Goal: Information Seeking & Learning: Learn about a topic

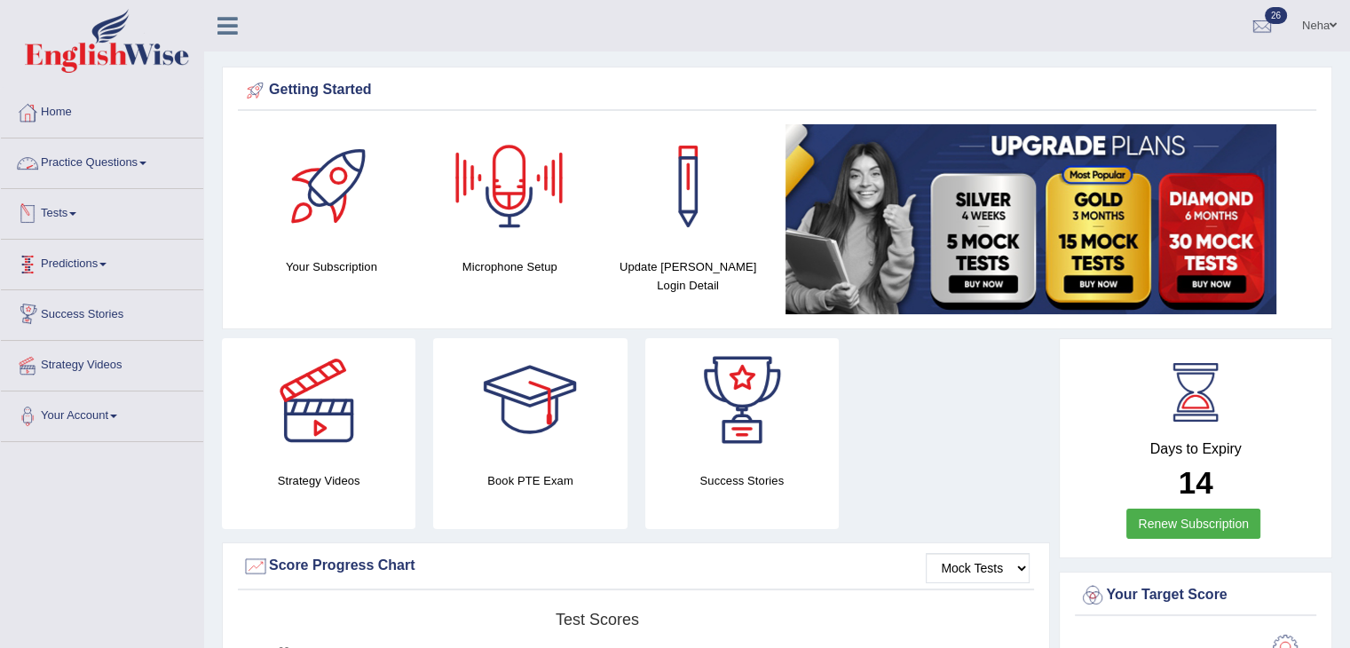
click at [135, 157] on link "Practice Questions" at bounding box center [102, 160] width 202 height 44
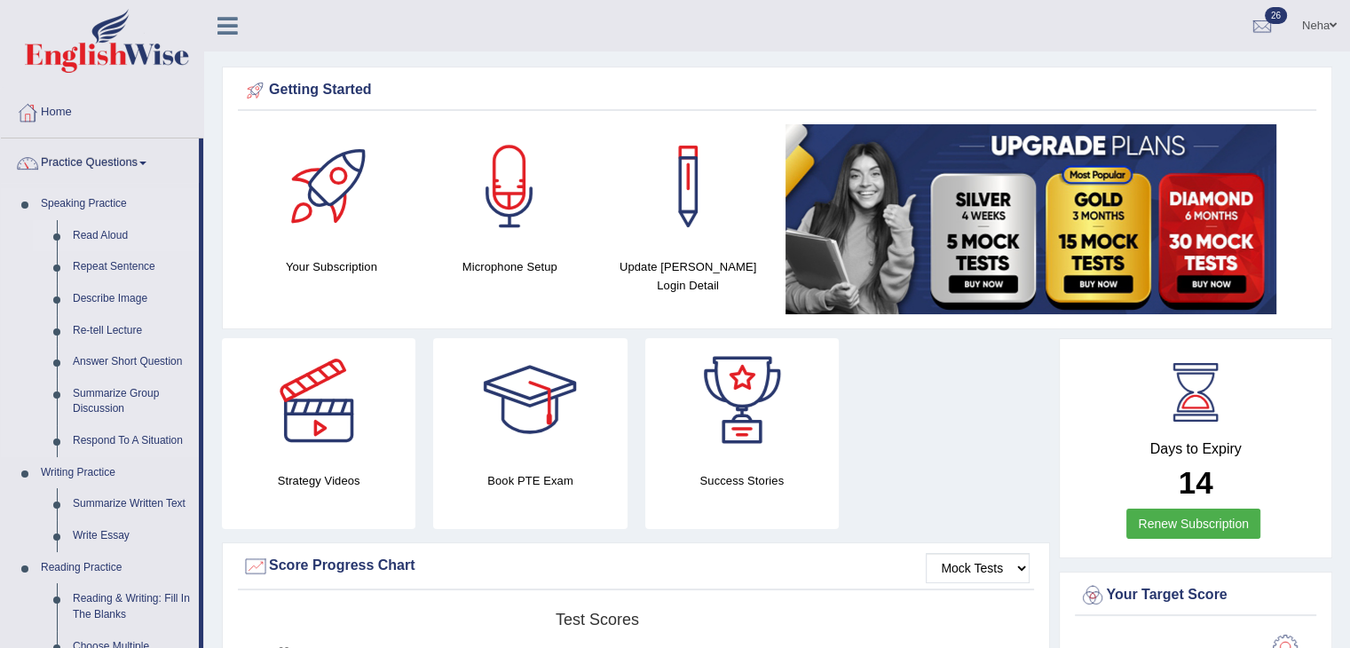
click at [114, 234] on link "Read Aloud" at bounding box center [132, 236] width 134 height 32
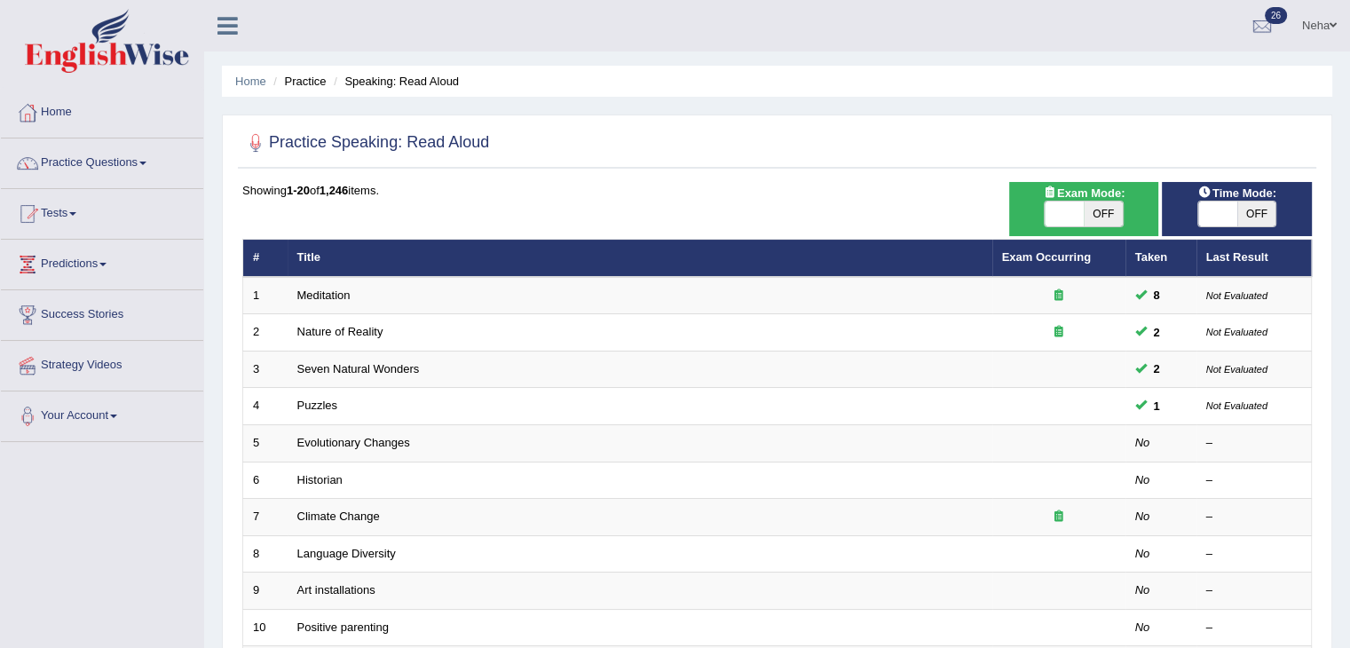
click at [142, 157] on link "Practice Questions" at bounding box center [102, 160] width 202 height 44
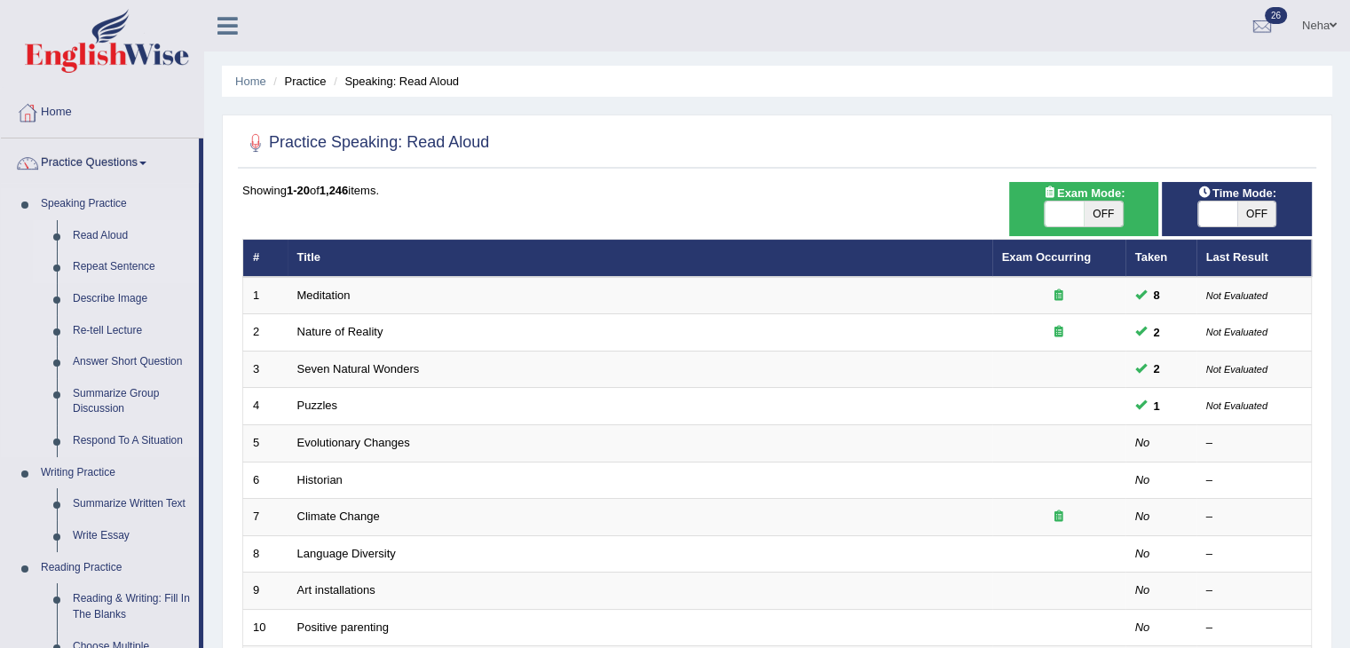
click at [112, 273] on link "Repeat Sentence" at bounding box center [132, 267] width 134 height 32
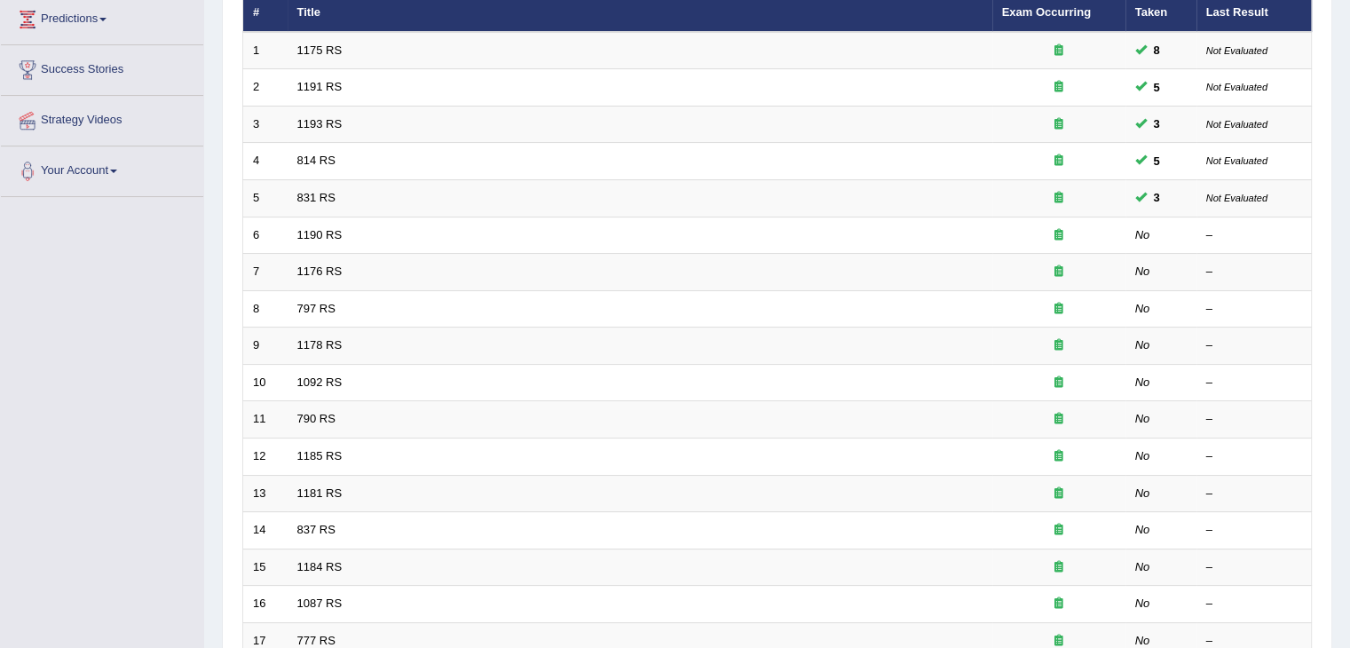
scroll to position [247, 0]
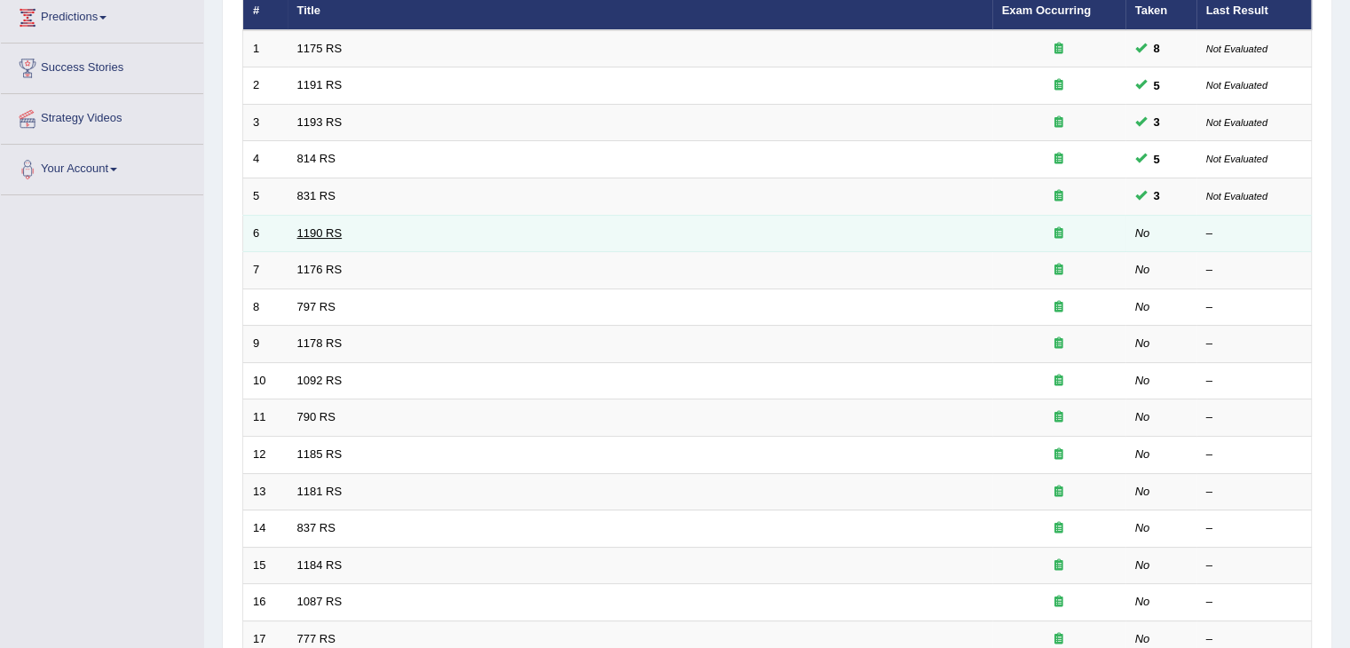
click at [316, 226] on link "1190 RS" at bounding box center [319, 232] width 45 height 13
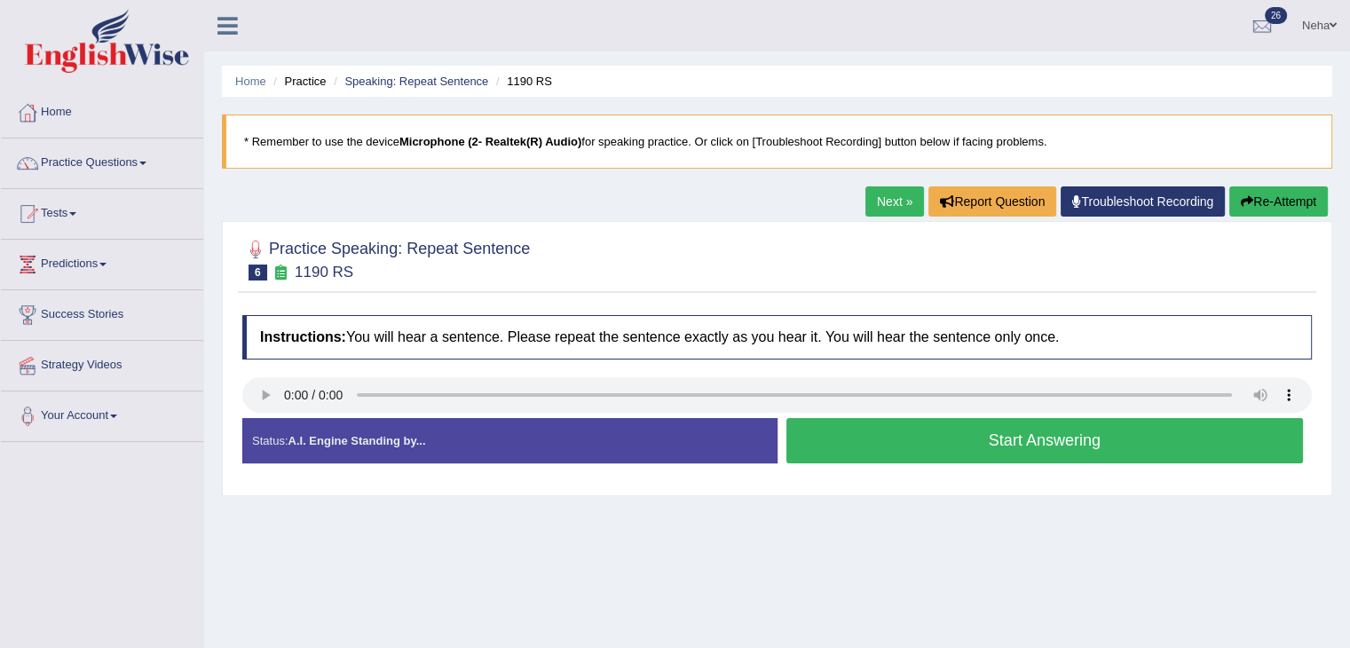
click at [916, 452] on button "Start Answering" at bounding box center [1046, 440] width 518 height 45
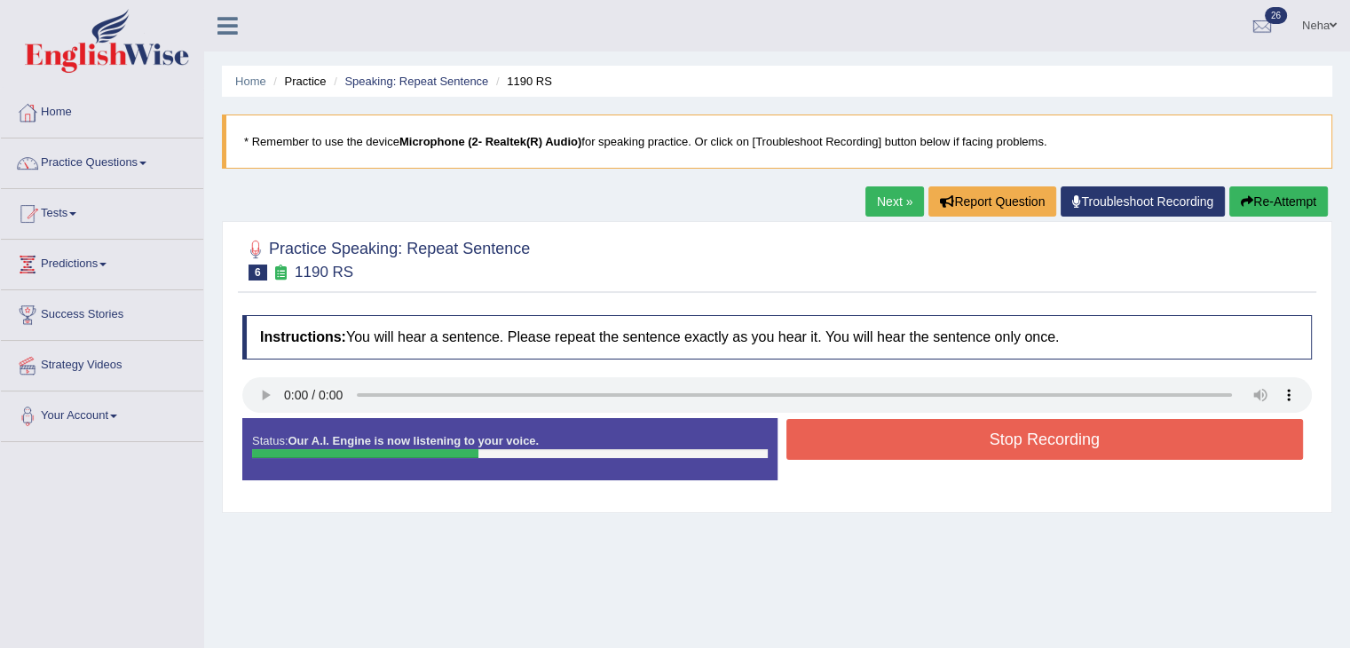
click at [916, 452] on button "Stop Recording" at bounding box center [1046, 439] width 518 height 41
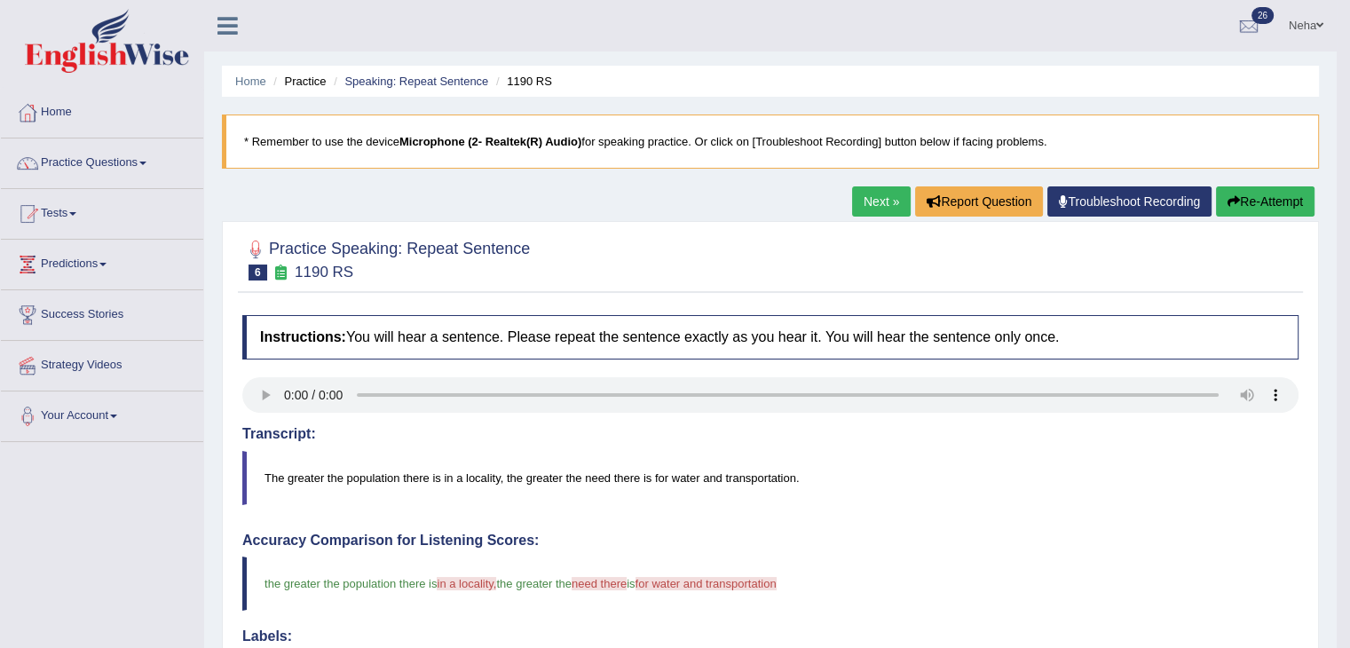
click at [1239, 188] on button "Re-Attempt" at bounding box center [1265, 201] width 99 height 30
click at [1254, 208] on button "Re-Attempt" at bounding box center [1265, 201] width 99 height 30
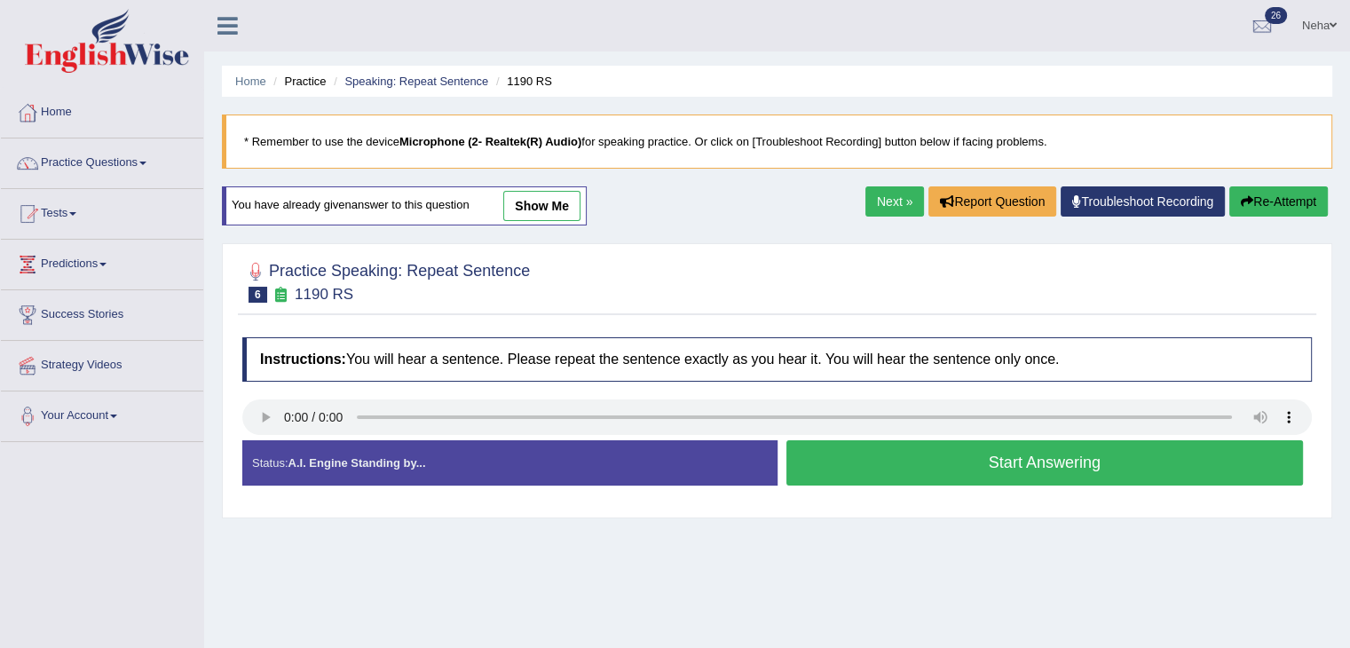
click at [1065, 452] on button "Start Answering" at bounding box center [1046, 462] width 518 height 45
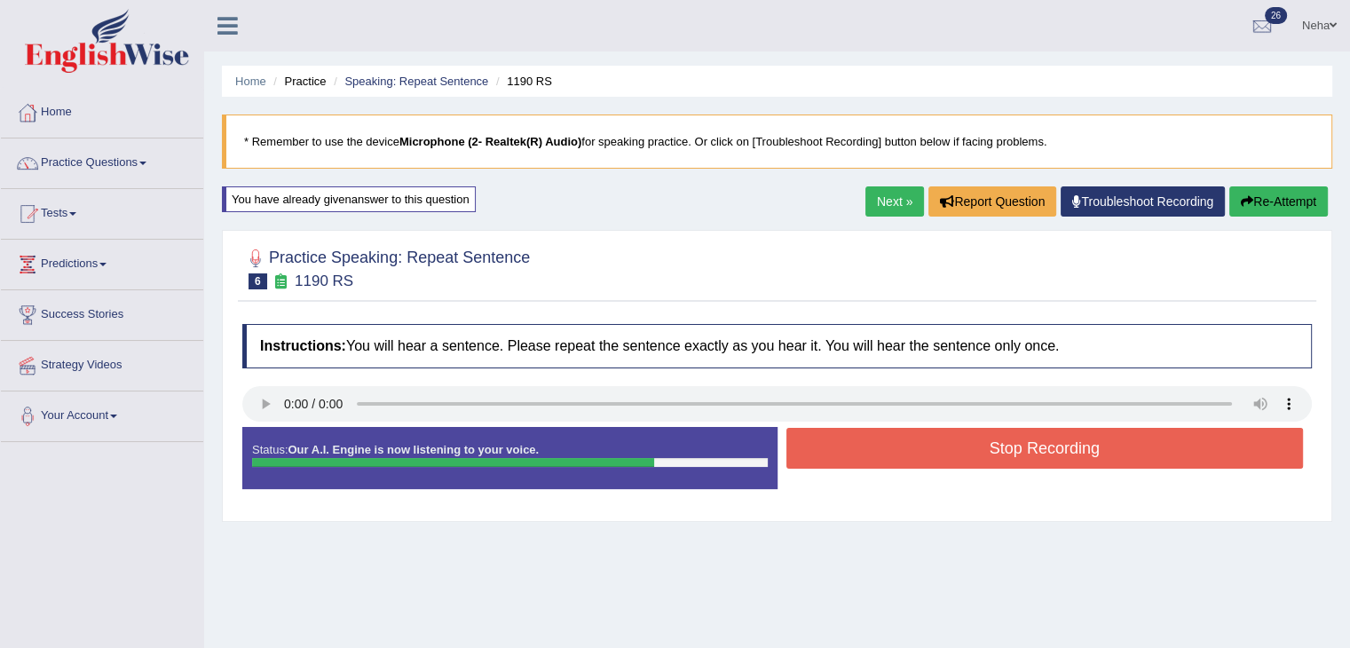
click at [1065, 452] on button "Stop Recording" at bounding box center [1046, 448] width 518 height 41
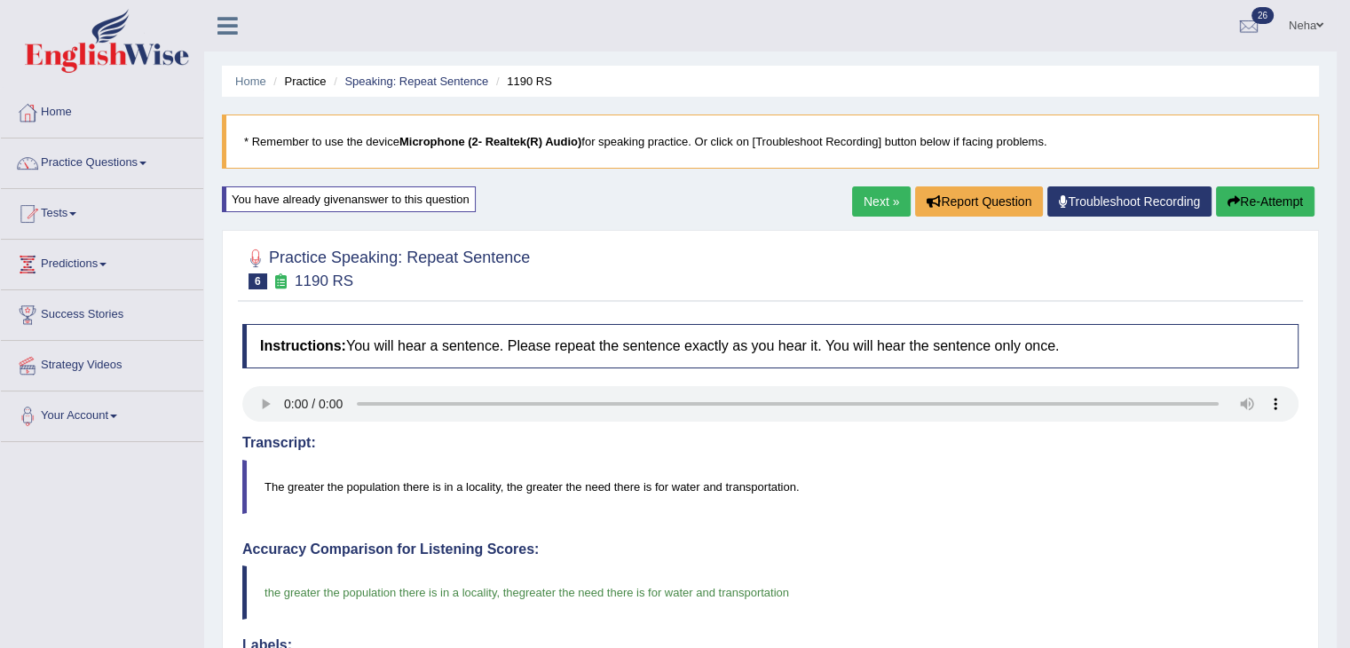
click at [876, 202] on link "Next »" at bounding box center [881, 201] width 59 height 30
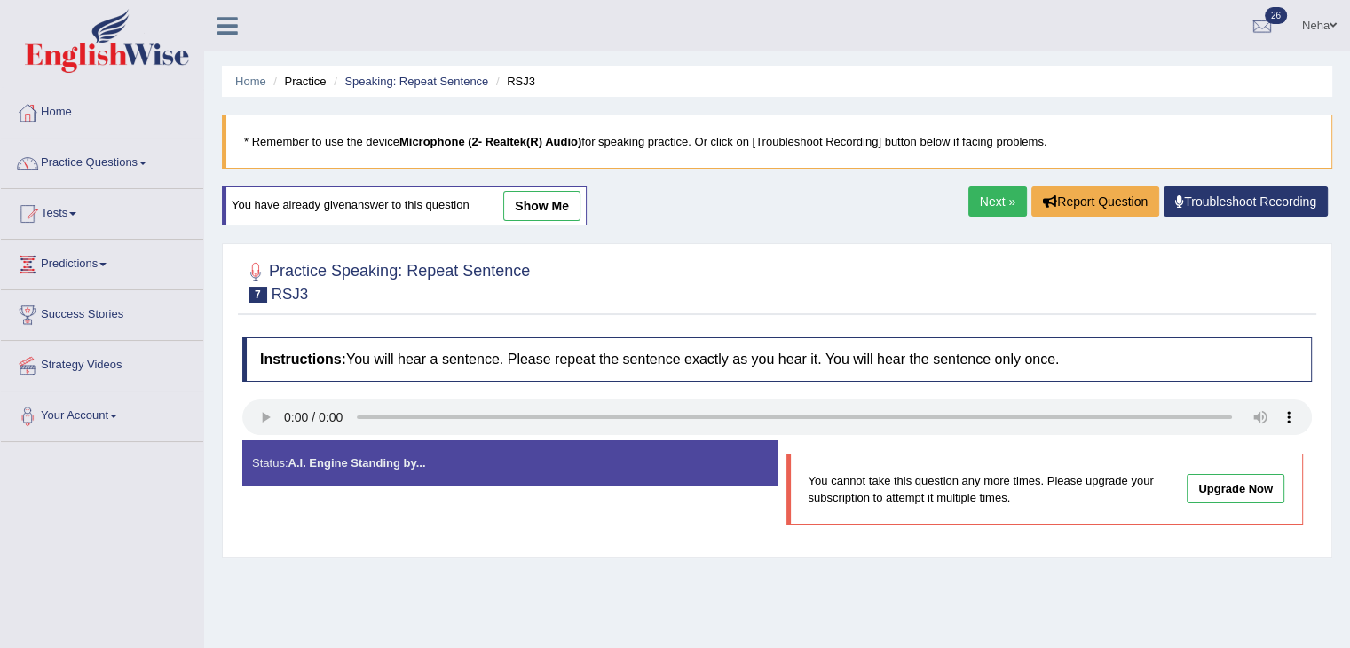
click at [994, 200] on link "Next »" at bounding box center [998, 201] width 59 height 30
click at [991, 203] on link "Next »" at bounding box center [998, 201] width 59 height 30
click at [1003, 193] on link "Next »" at bounding box center [998, 201] width 59 height 30
click at [990, 194] on link "Next »" at bounding box center [998, 201] width 59 height 30
click at [997, 196] on link "Next »" at bounding box center [998, 201] width 59 height 30
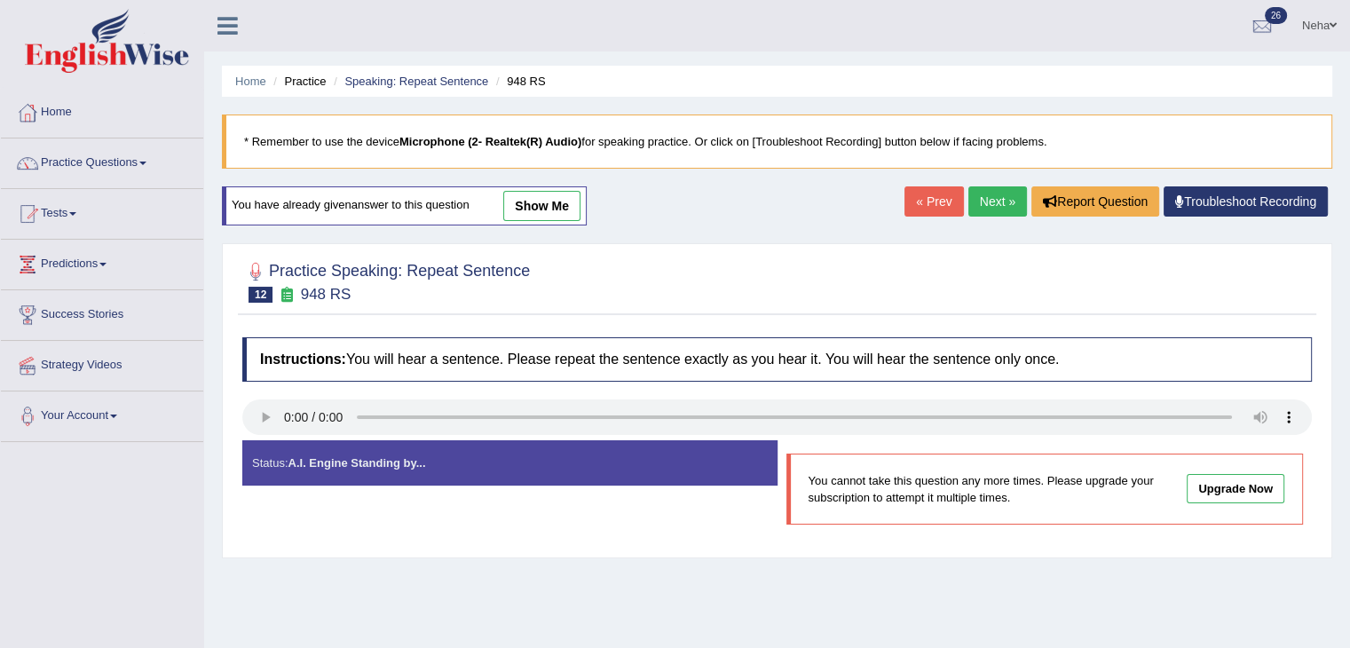
click at [987, 196] on link "Next »" at bounding box center [998, 201] width 59 height 30
click at [987, 203] on link "Next »" at bounding box center [998, 201] width 59 height 30
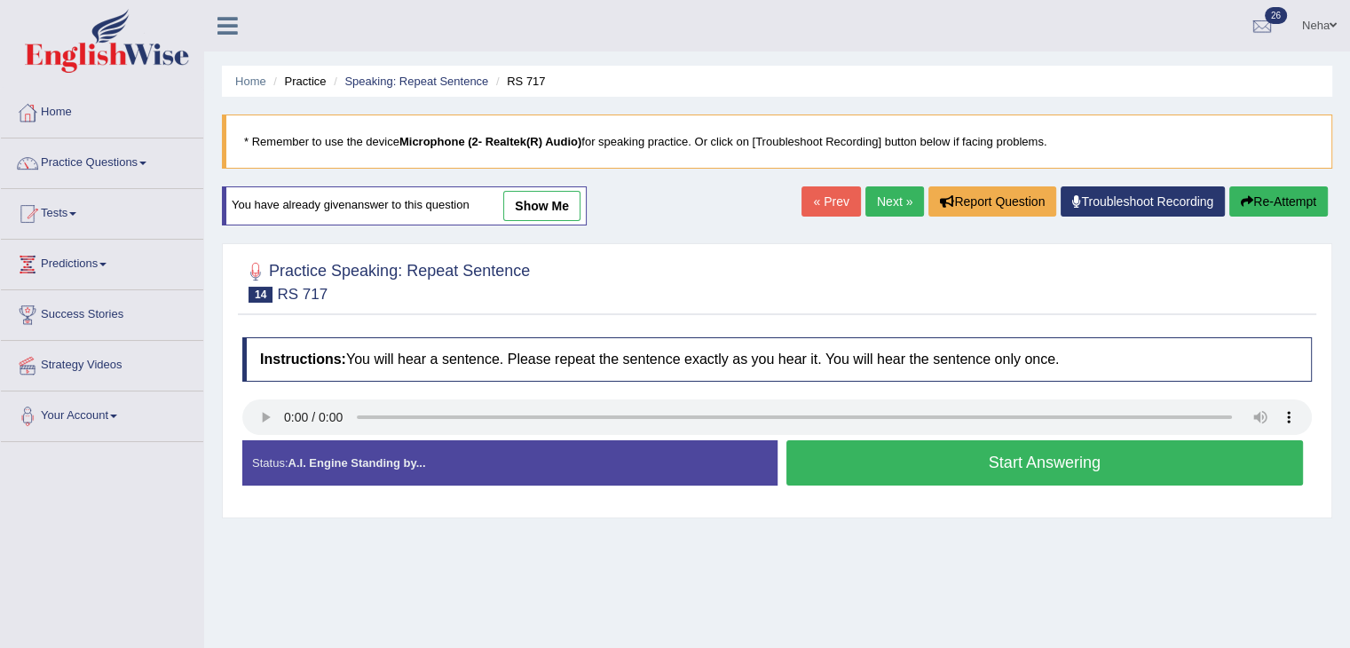
click at [1013, 468] on button "Start Answering" at bounding box center [1046, 462] width 518 height 45
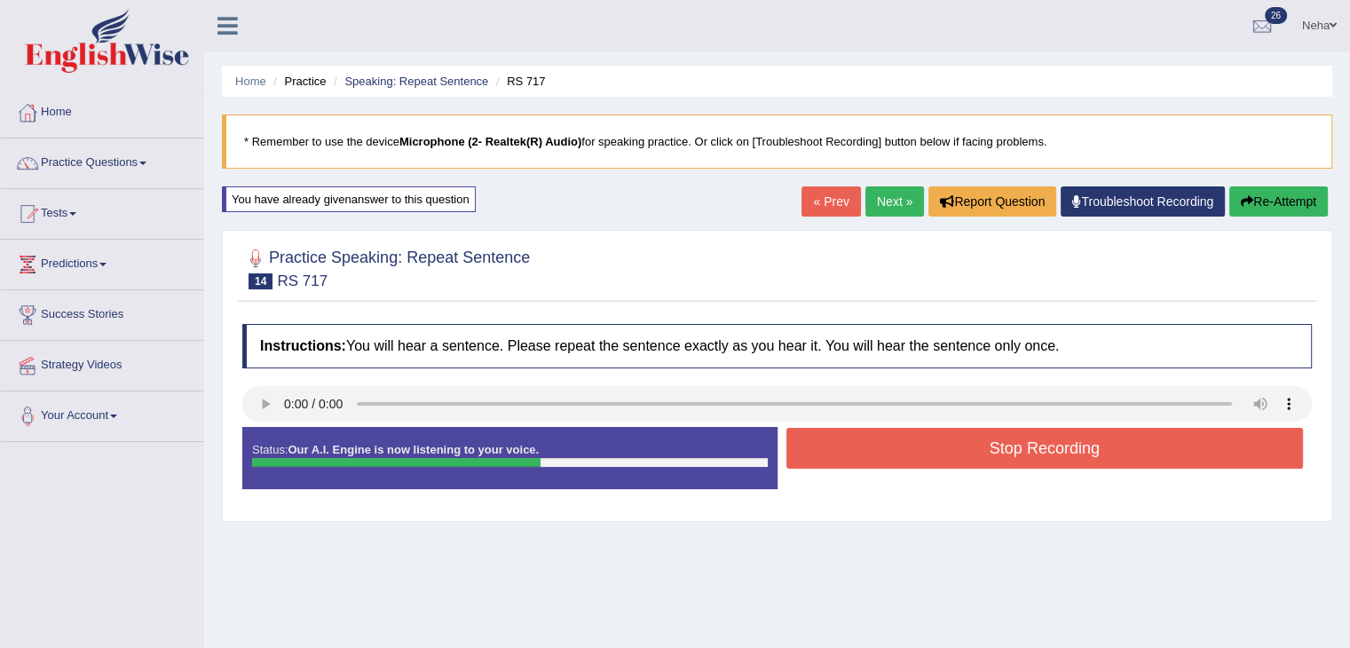
click at [973, 451] on button "Stop Recording" at bounding box center [1046, 448] width 518 height 41
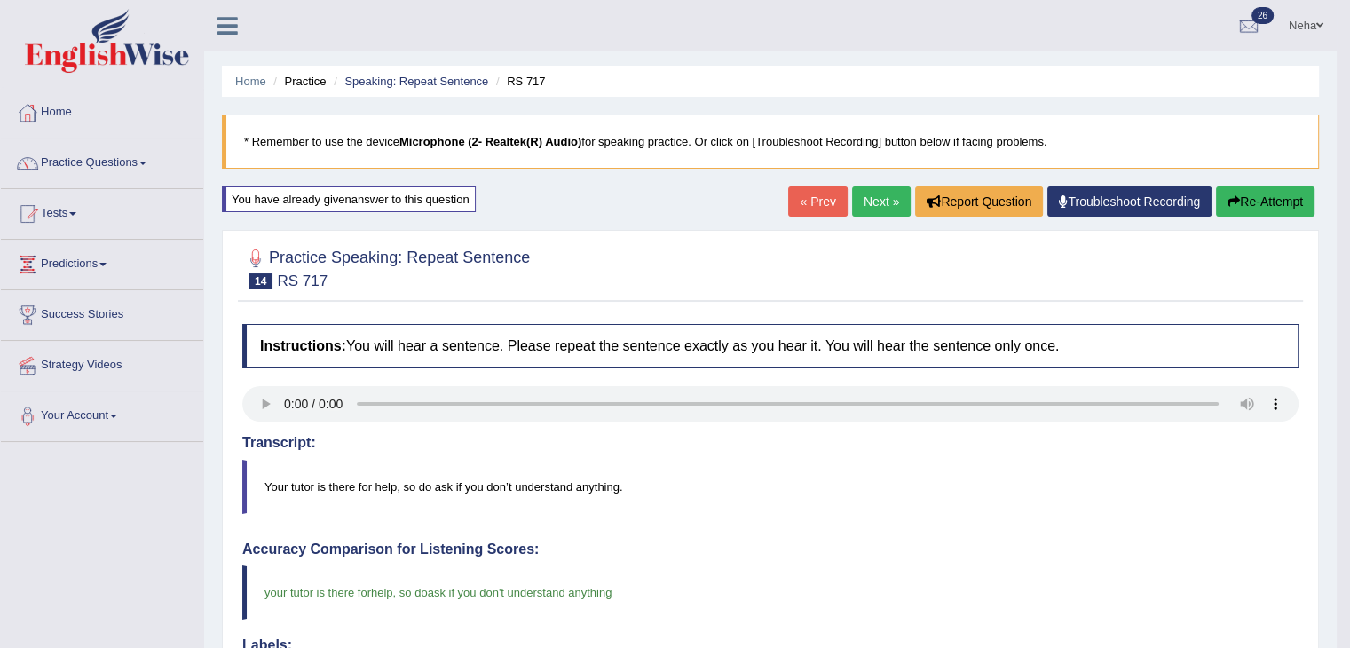
click at [872, 203] on link "Next »" at bounding box center [881, 201] width 59 height 30
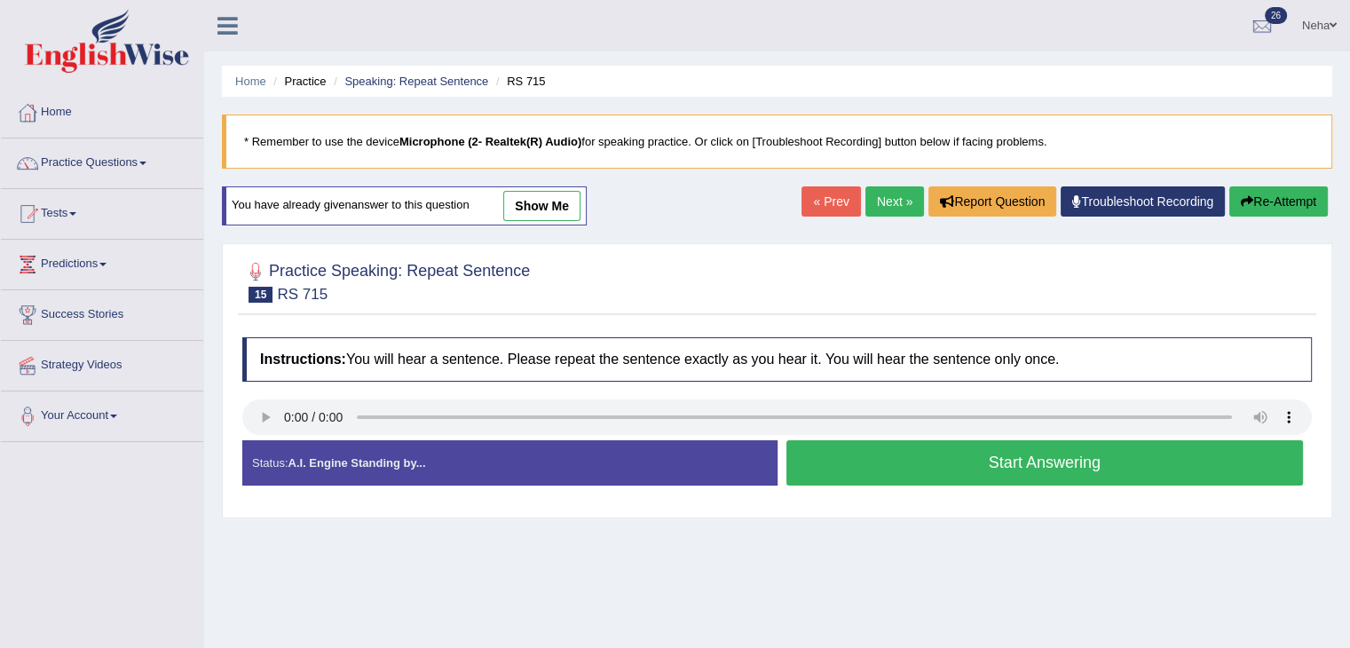
click at [934, 456] on button "Start Answering" at bounding box center [1046, 462] width 518 height 45
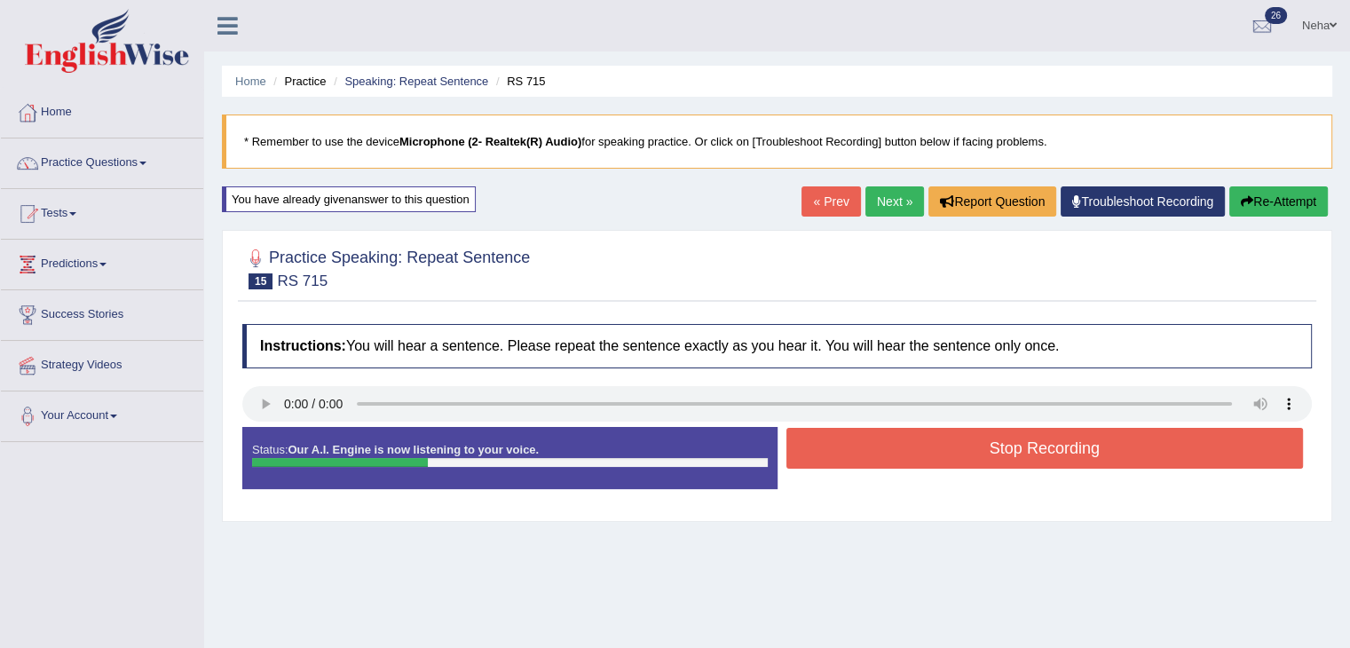
click at [934, 456] on button "Stop Recording" at bounding box center [1046, 448] width 518 height 41
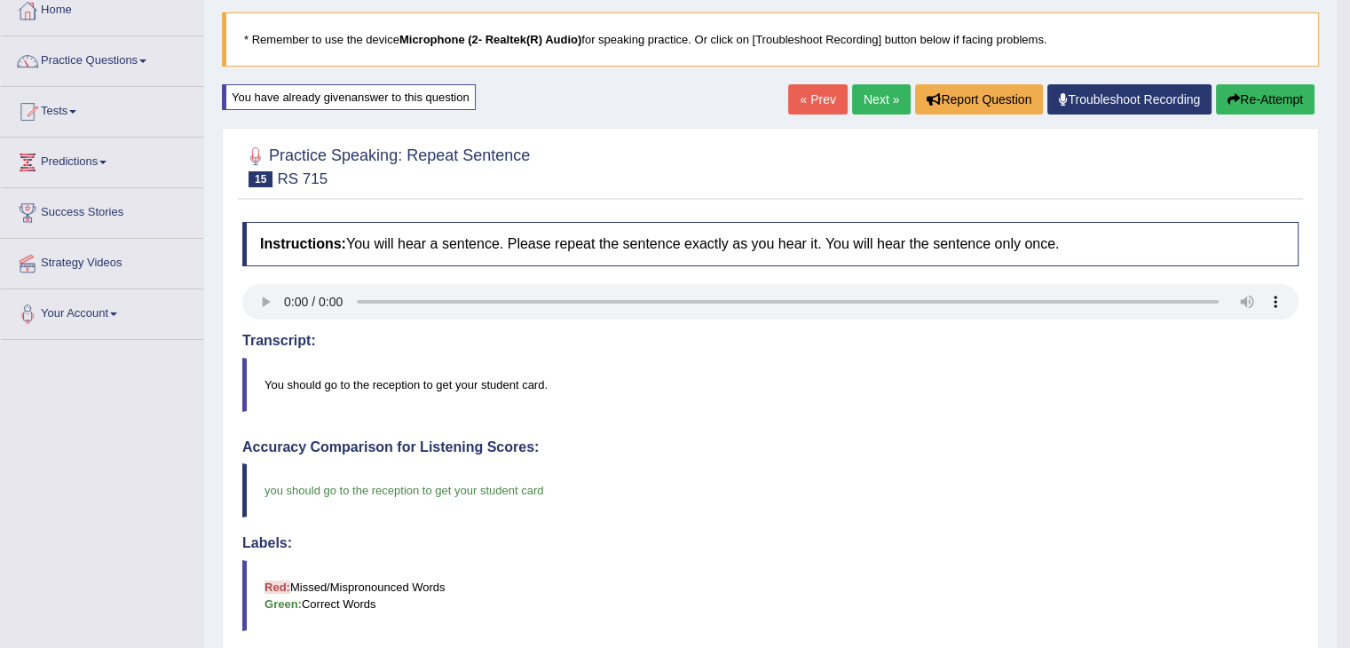
scroll to position [99, 0]
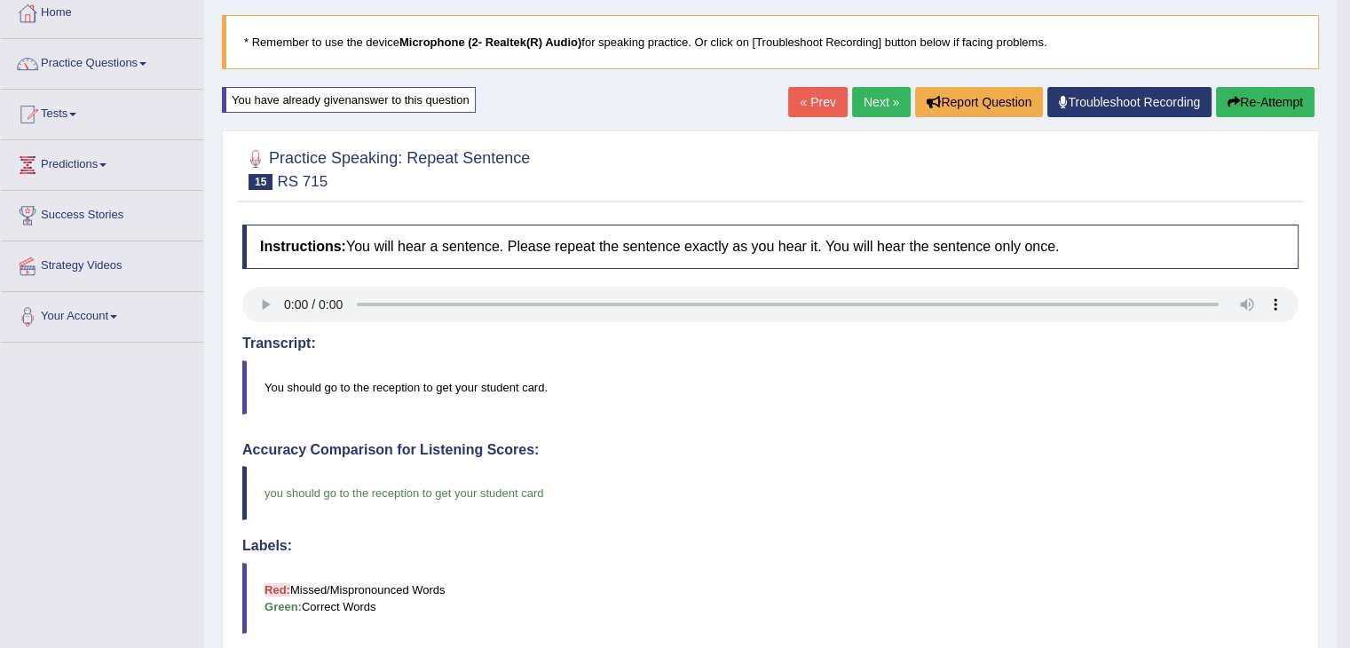
click at [852, 106] on link "Next »" at bounding box center [881, 102] width 59 height 30
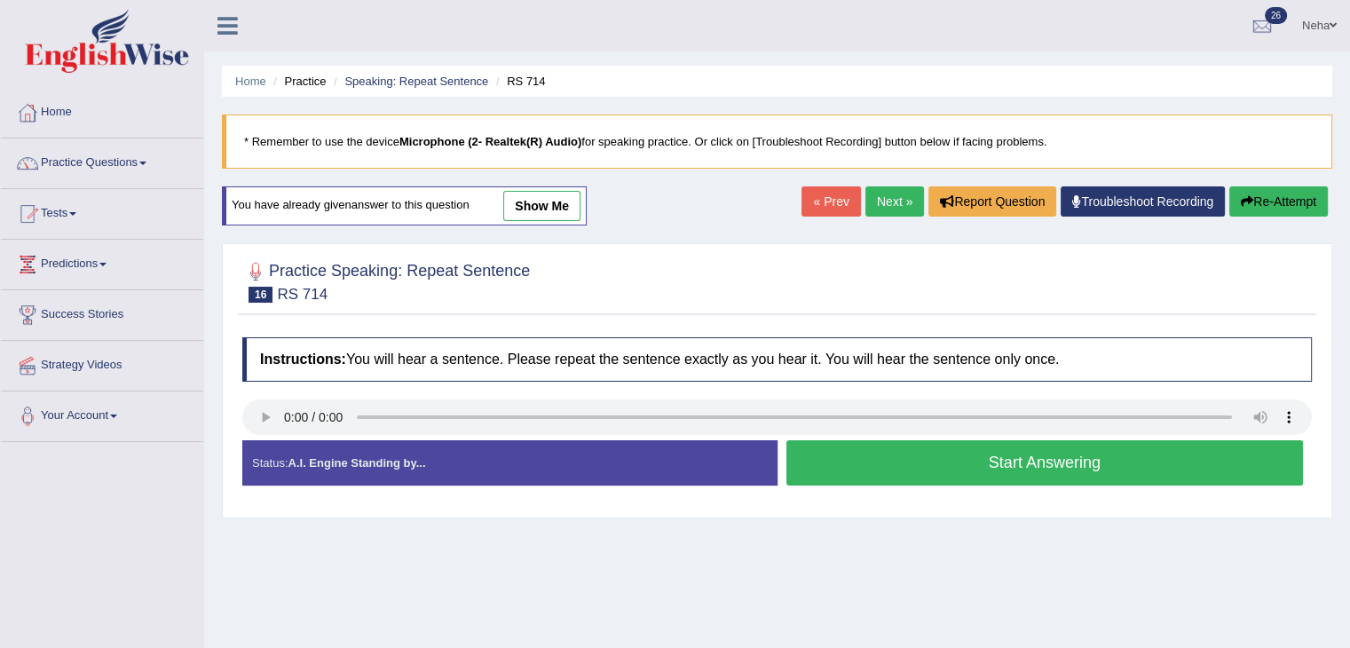
click at [842, 459] on button "Start Answering" at bounding box center [1046, 462] width 518 height 45
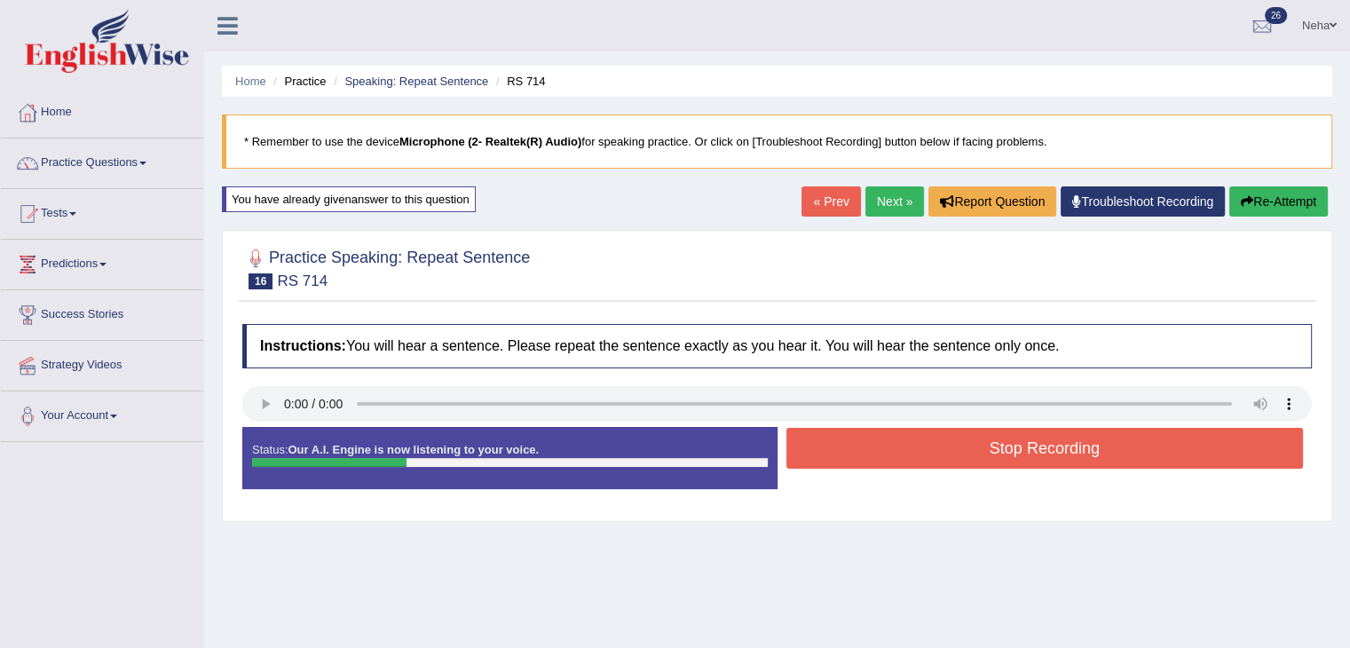
click at [842, 459] on button "Stop Recording" at bounding box center [1046, 448] width 518 height 41
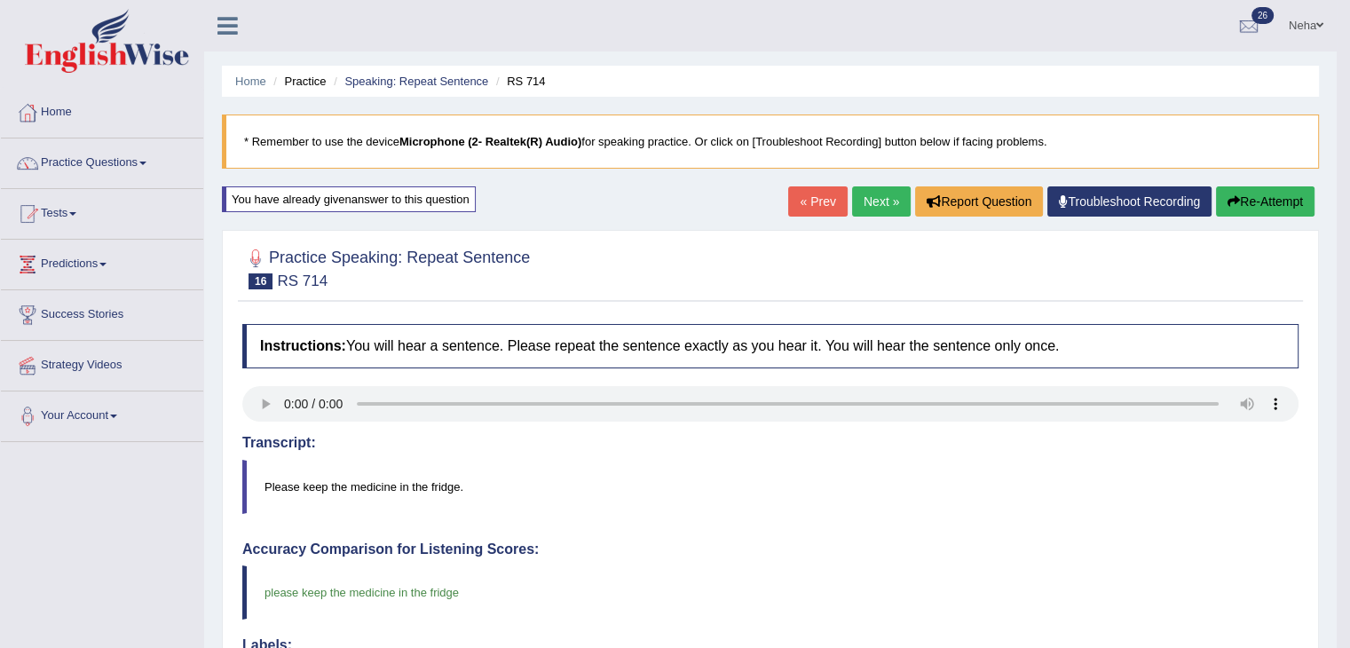
click at [863, 200] on link "Next »" at bounding box center [881, 201] width 59 height 30
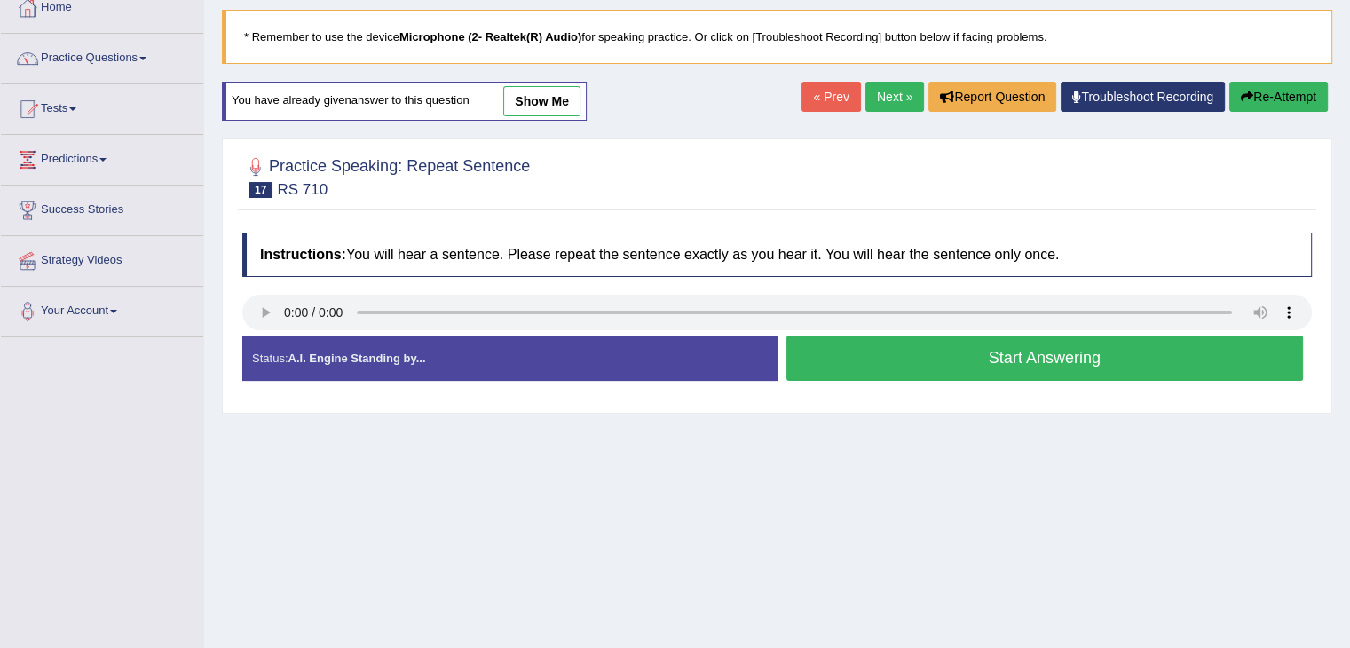
click at [869, 356] on button "Start Answering" at bounding box center [1046, 358] width 518 height 45
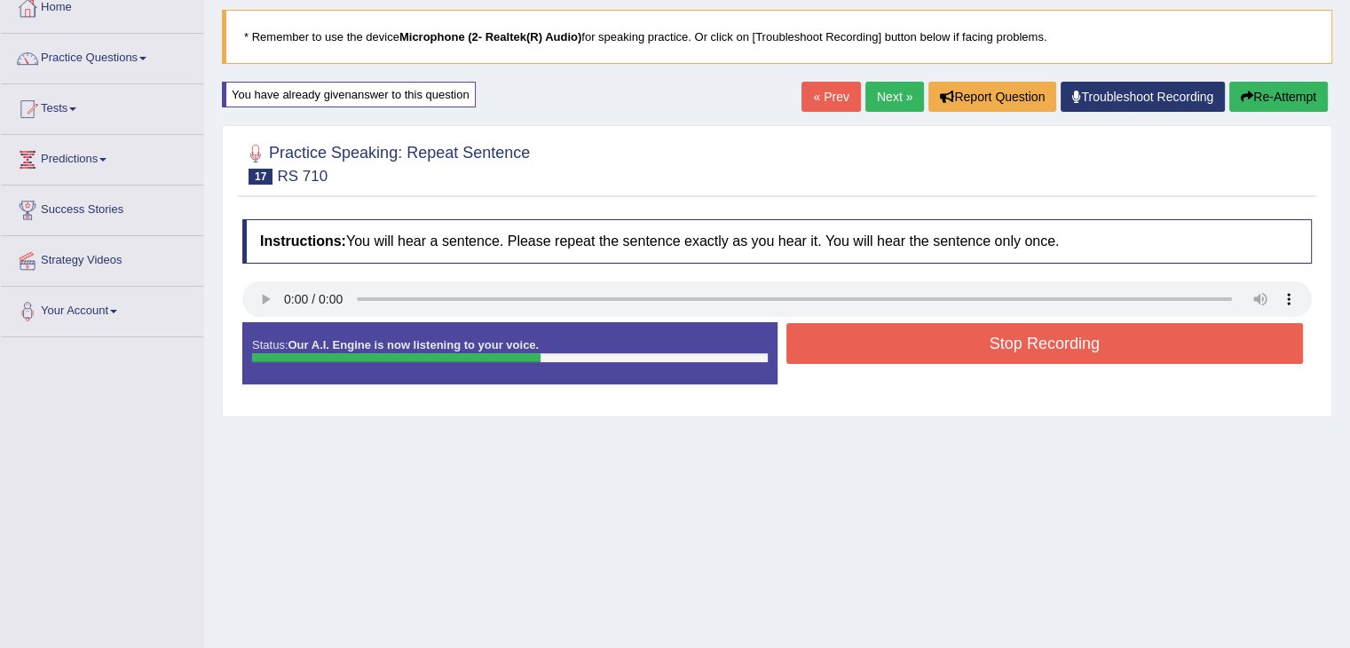
click at [1285, 104] on button "Re-Attempt" at bounding box center [1279, 97] width 99 height 30
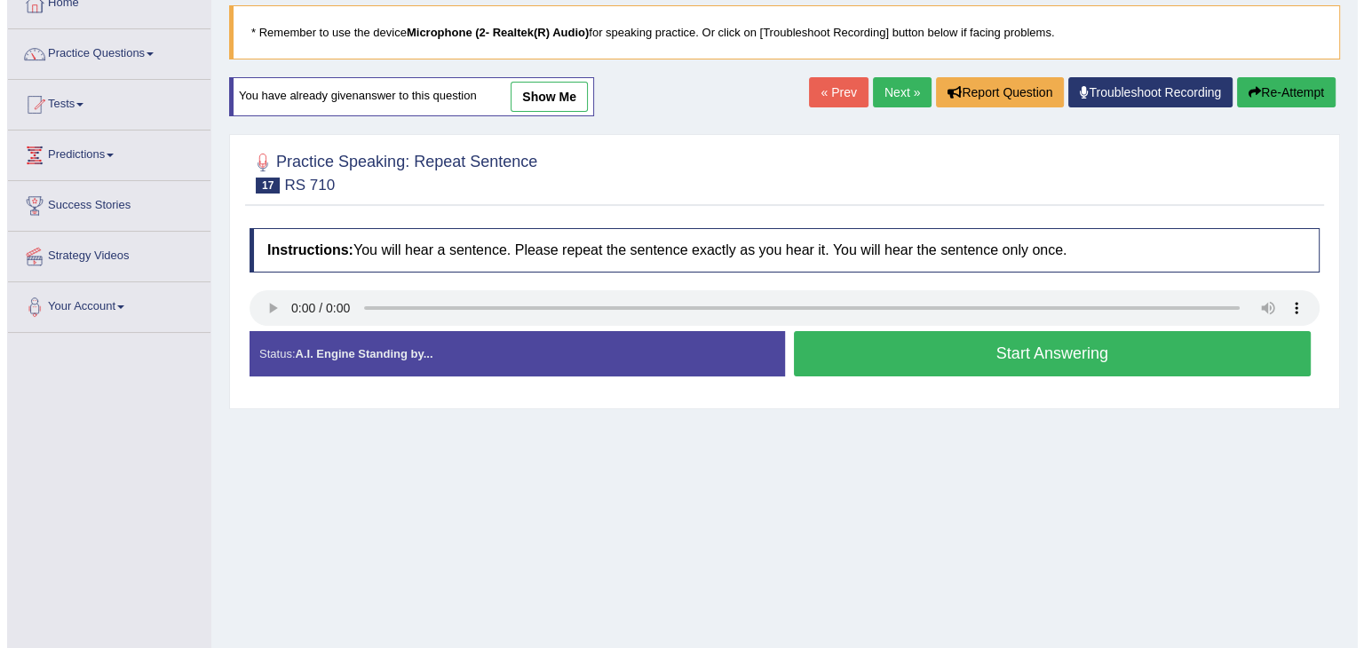
scroll to position [105, 0]
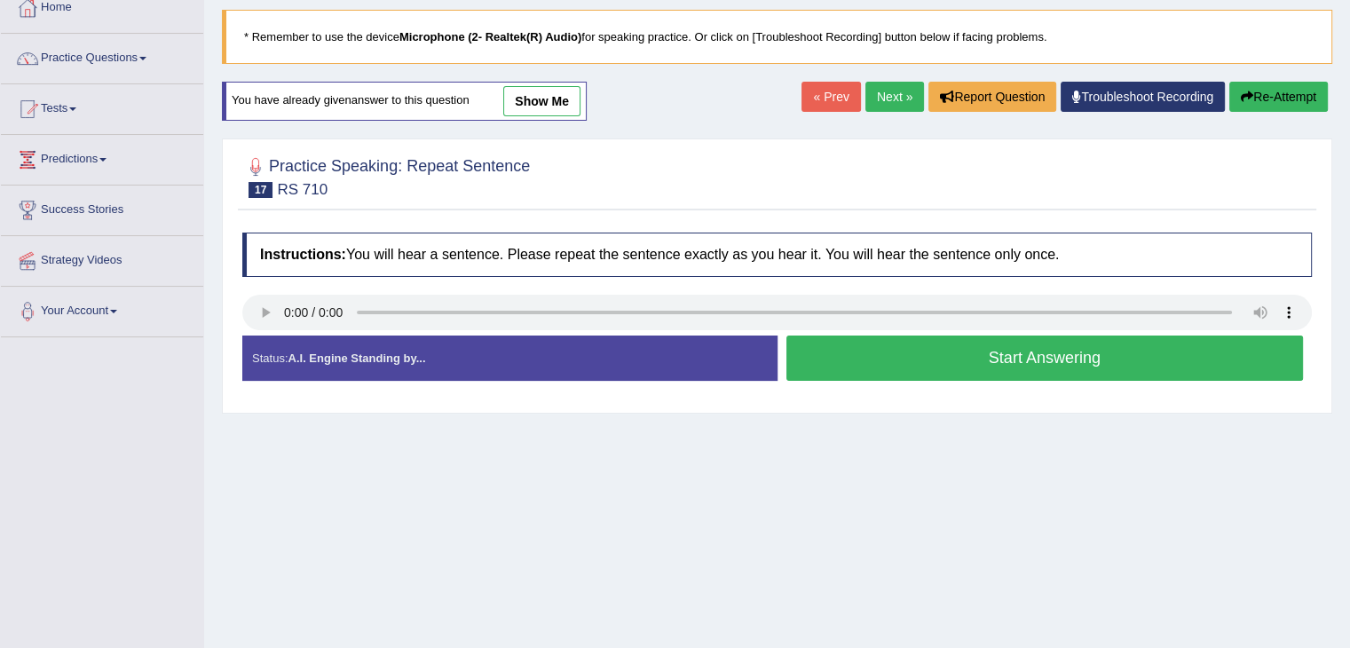
click at [901, 360] on button "Start Answering" at bounding box center [1046, 358] width 518 height 45
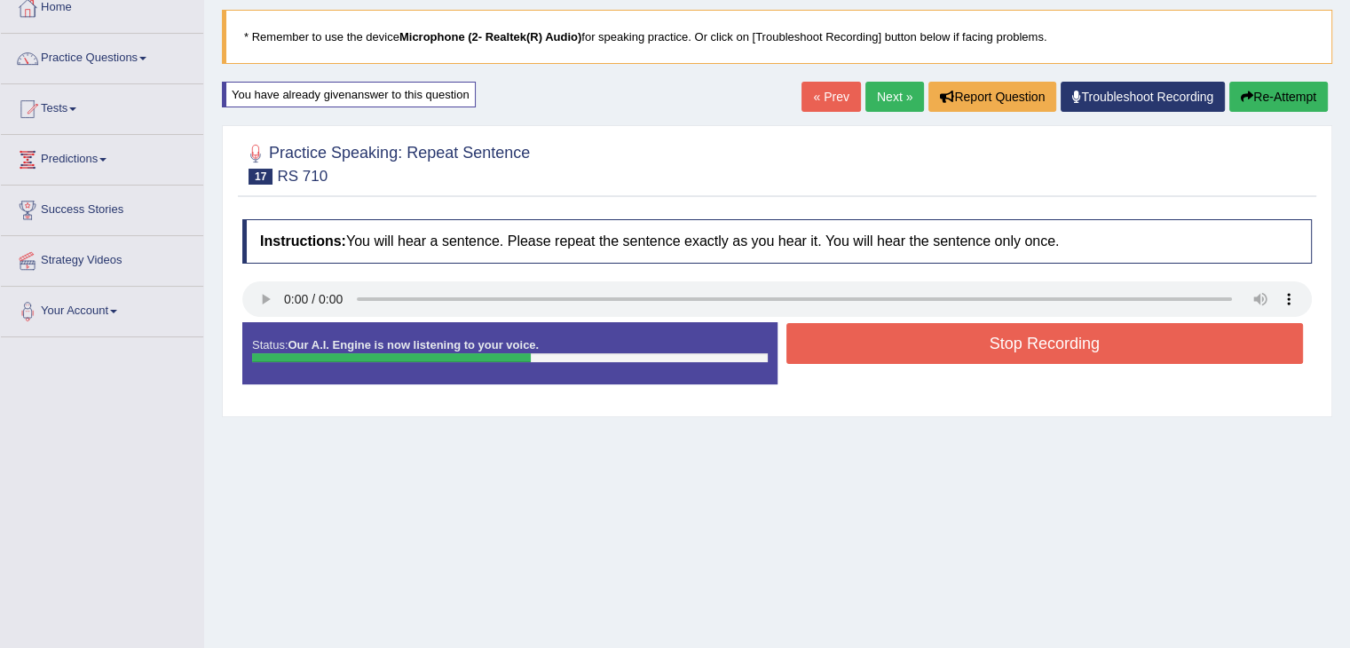
click at [909, 349] on button "Stop Recording" at bounding box center [1046, 343] width 518 height 41
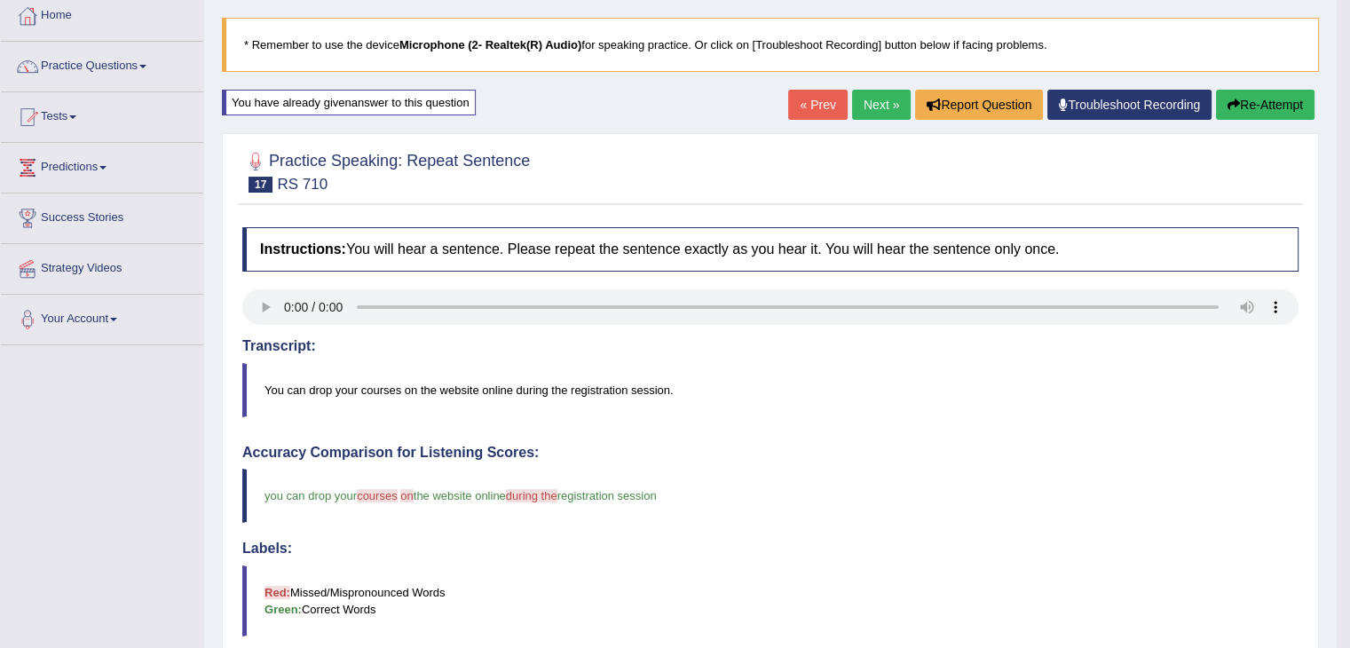
scroll to position [96, 0]
click at [1266, 106] on button "Re-Attempt" at bounding box center [1265, 106] width 99 height 30
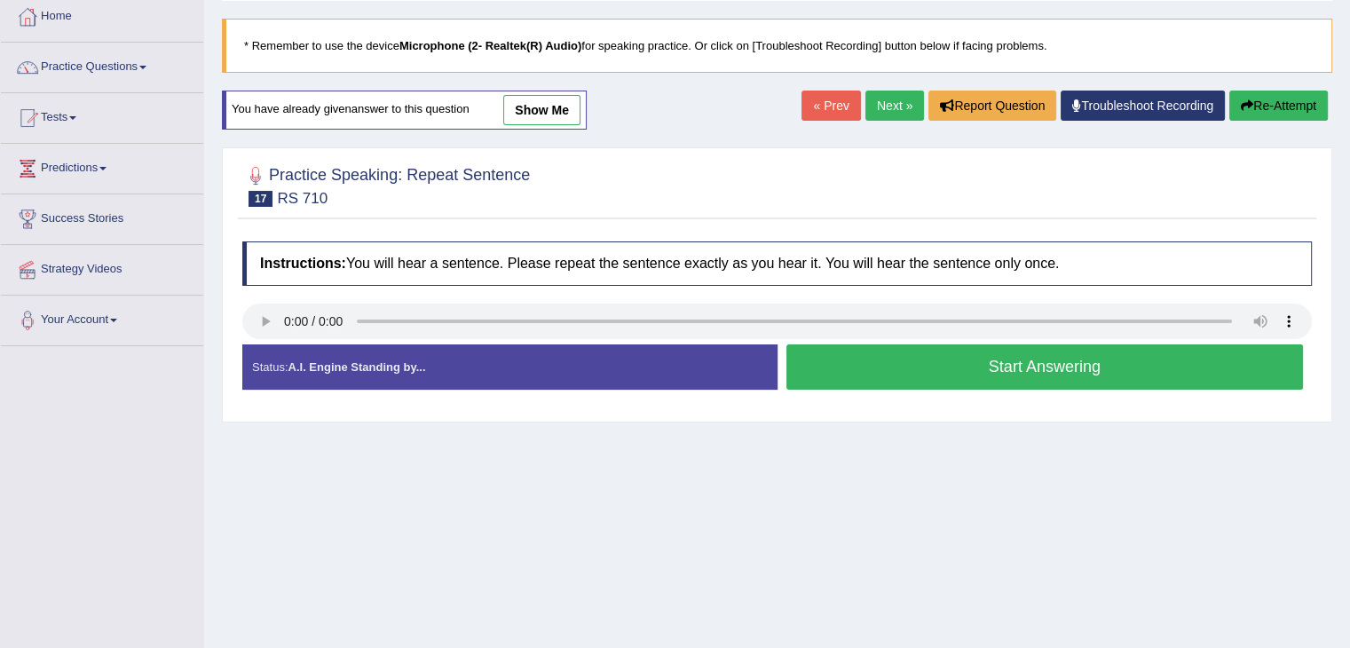
click at [913, 364] on button "Start Answering" at bounding box center [1046, 366] width 518 height 45
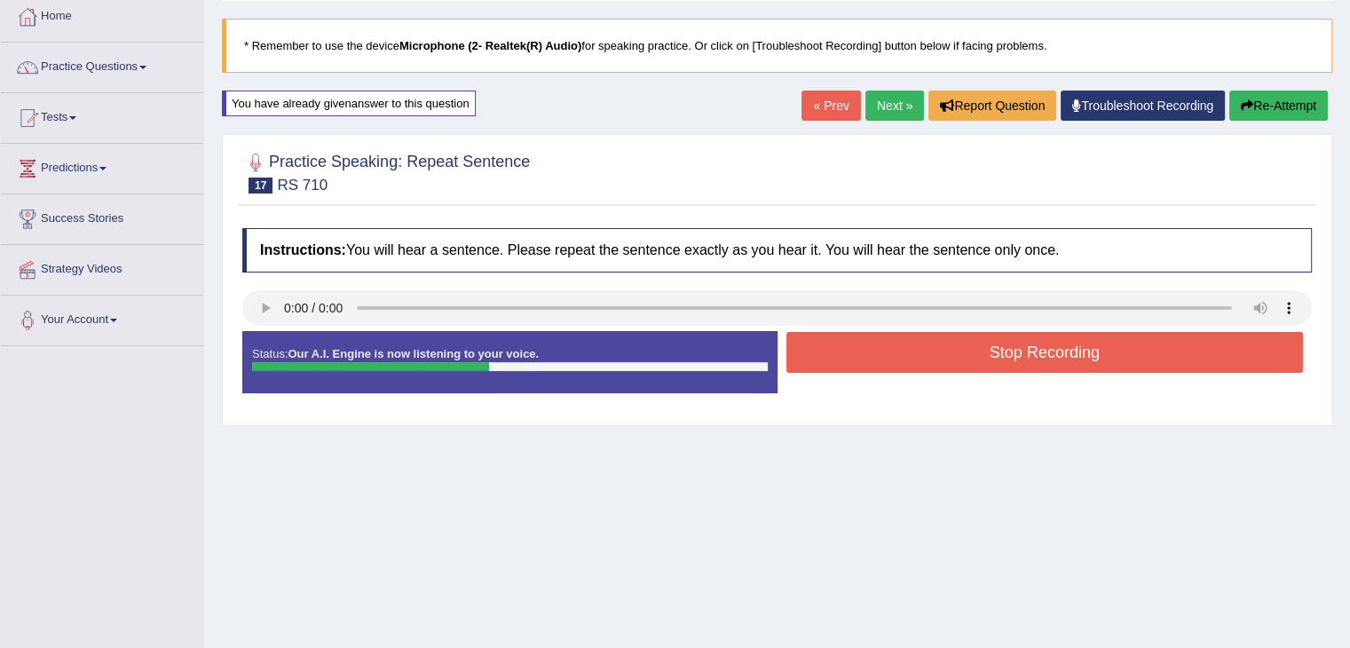
click at [1289, 106] on button "Re-Attempt" at bounding box center [1279, 106] width 99 height 30
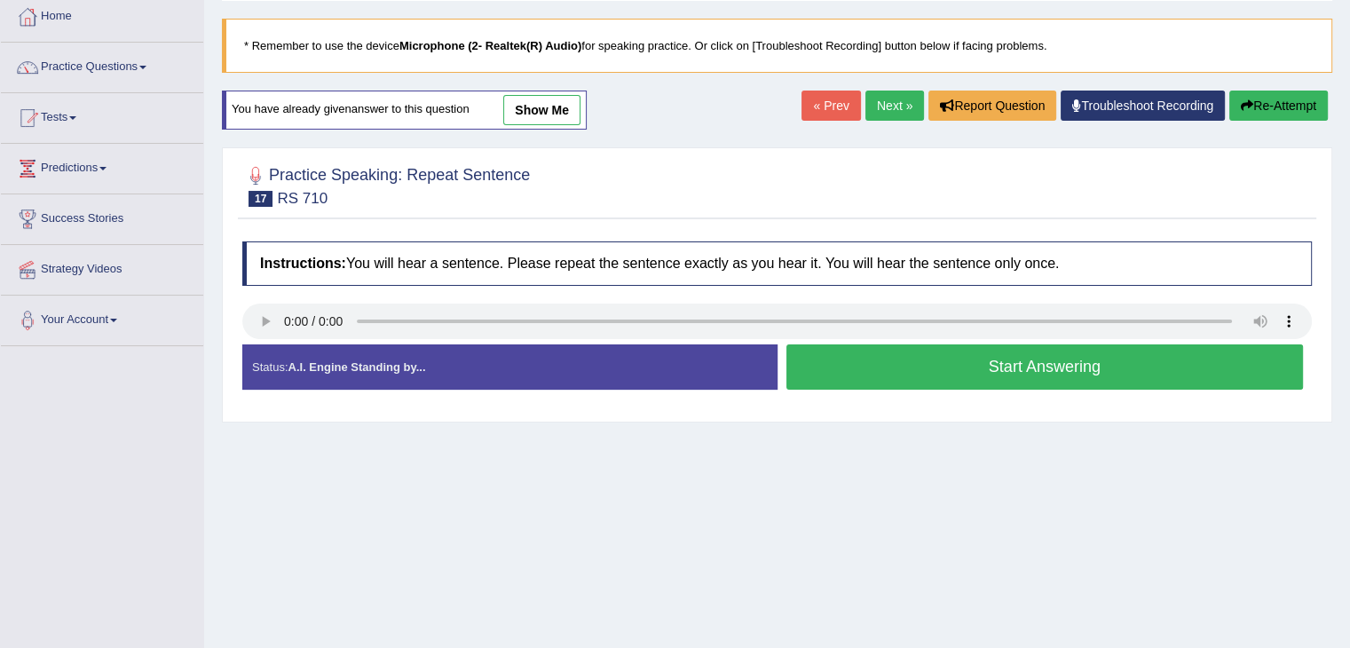
click at [875, 366] on button "Start Answering" at bounding box center [1046, 366] width 518 height 45
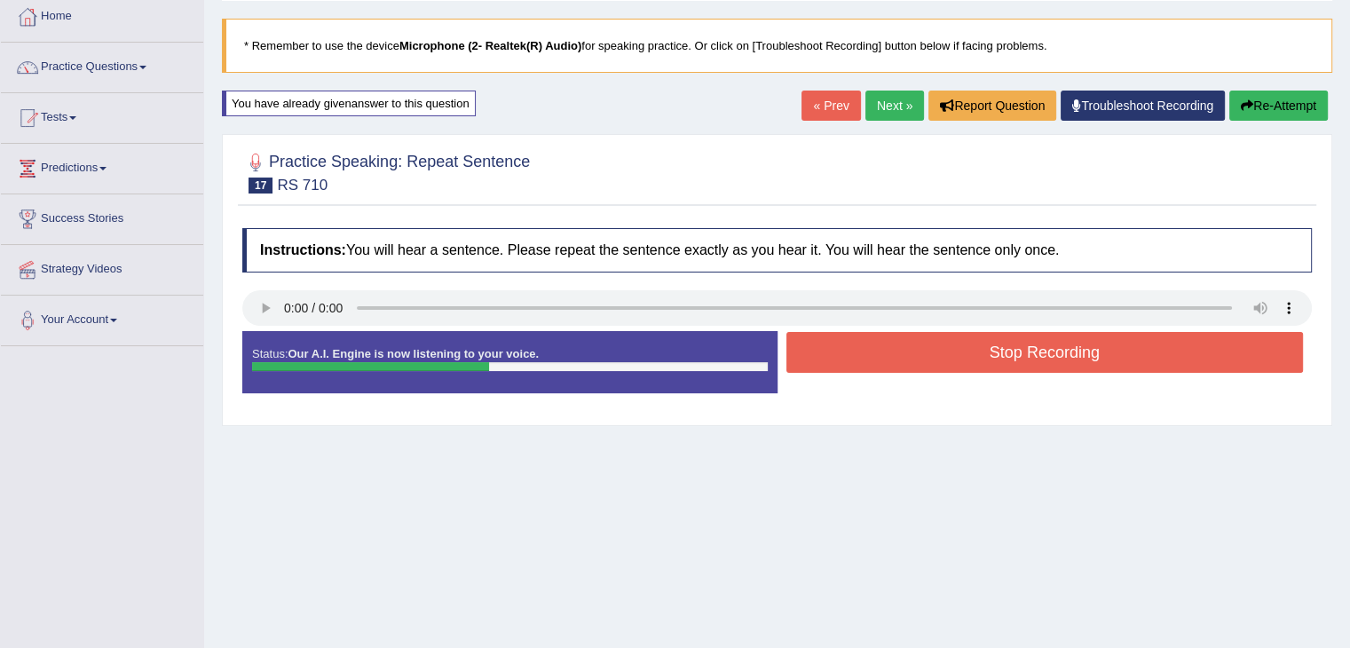
click at [875, 366] on button "Stop Recording" at bounding box center [1046, 352] width 518 height 41
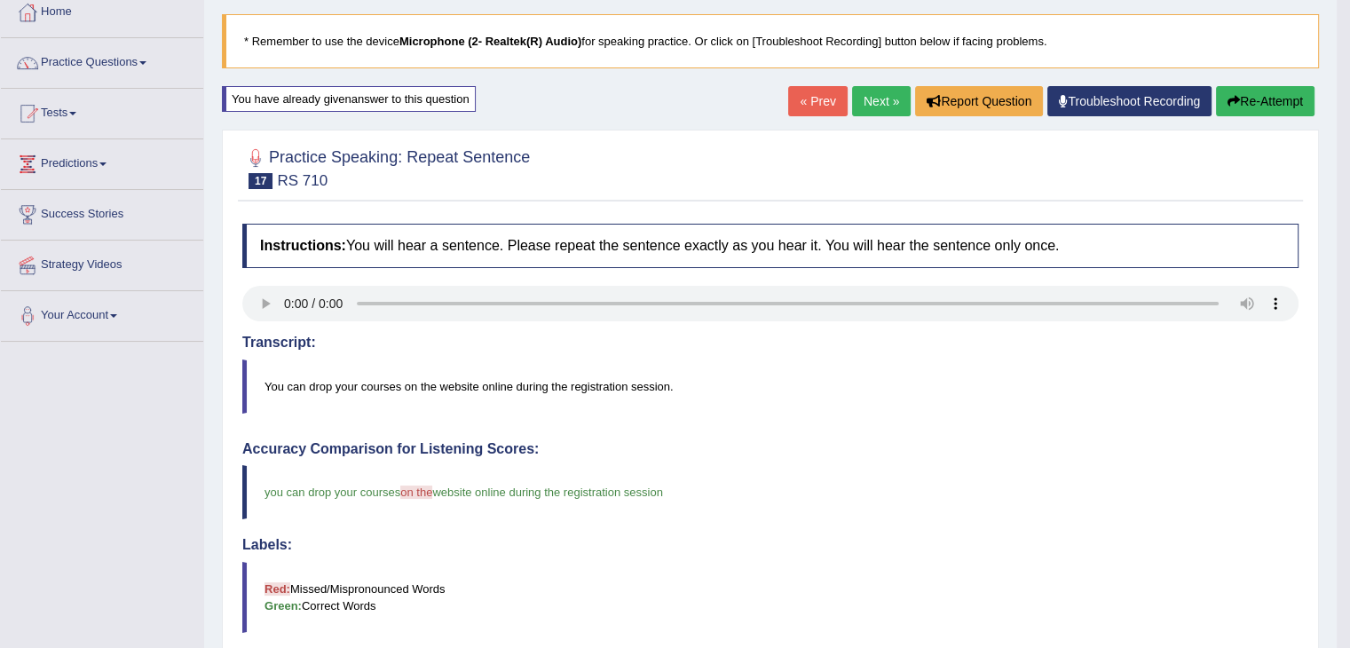
scroll to position [99, 0]
click at [874, 95] on link "Next »" at bounding box center [881, 102] width 59 height 30
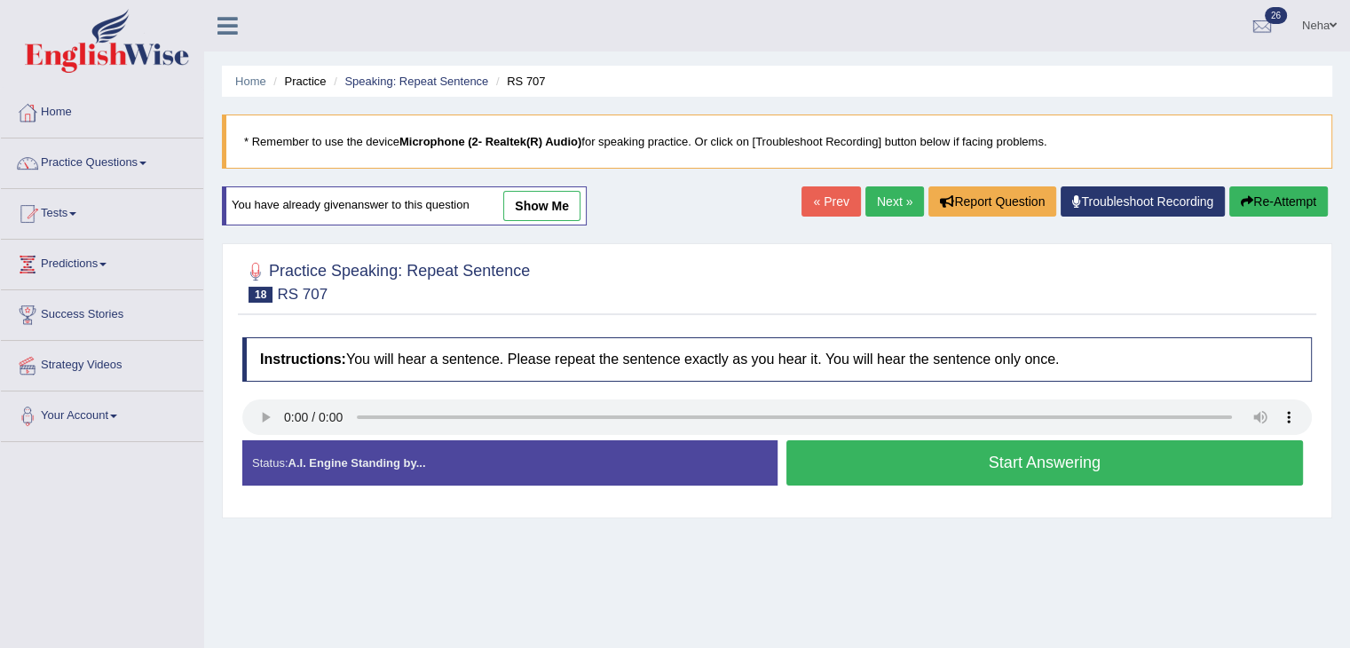
click at [897, 461] on button "Start Answering" at bounding box center [1046, 462] width 518 height 45
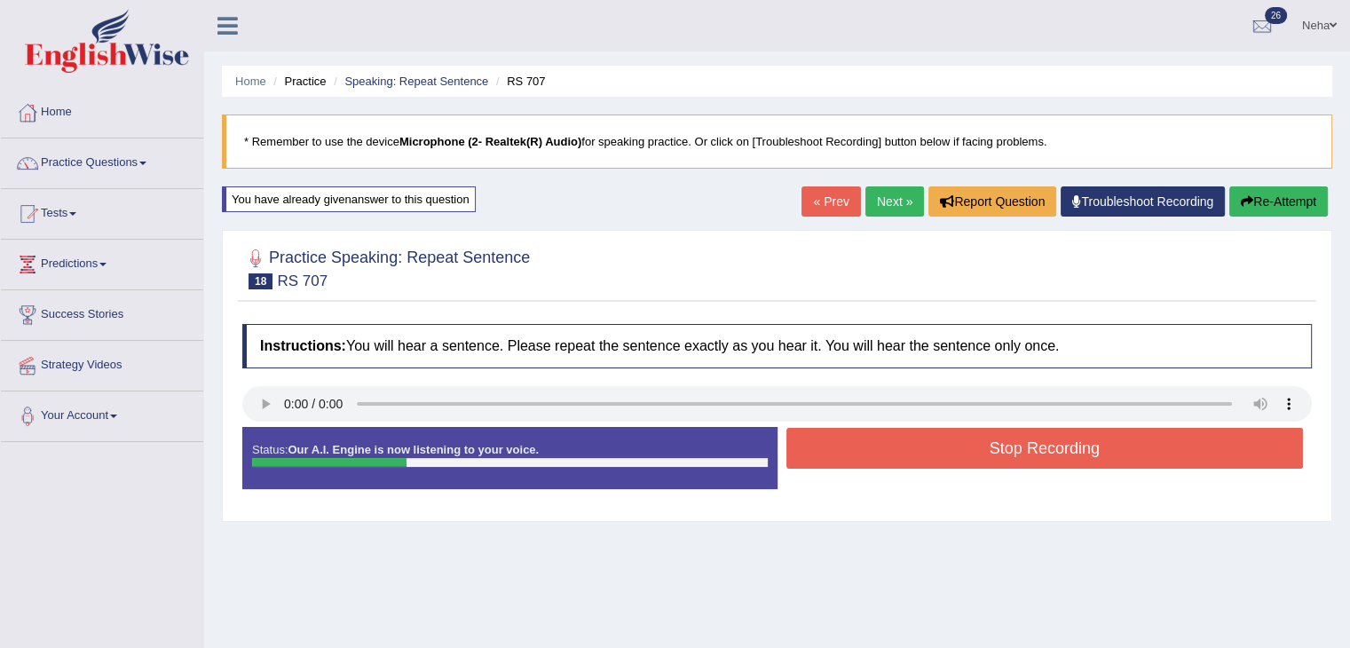
click at [897, 461] on button "Stop Recording" at bounding box center [1046, 448] width 518 height 41
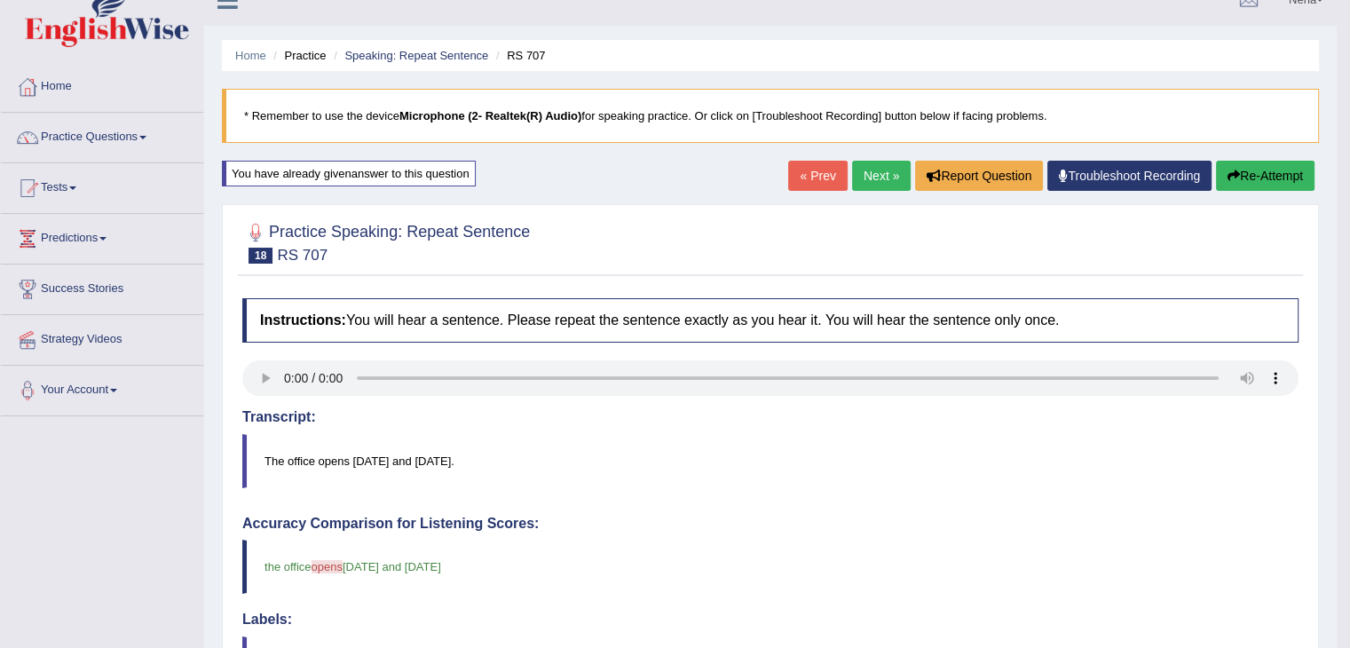
scroll to position [12, 0]
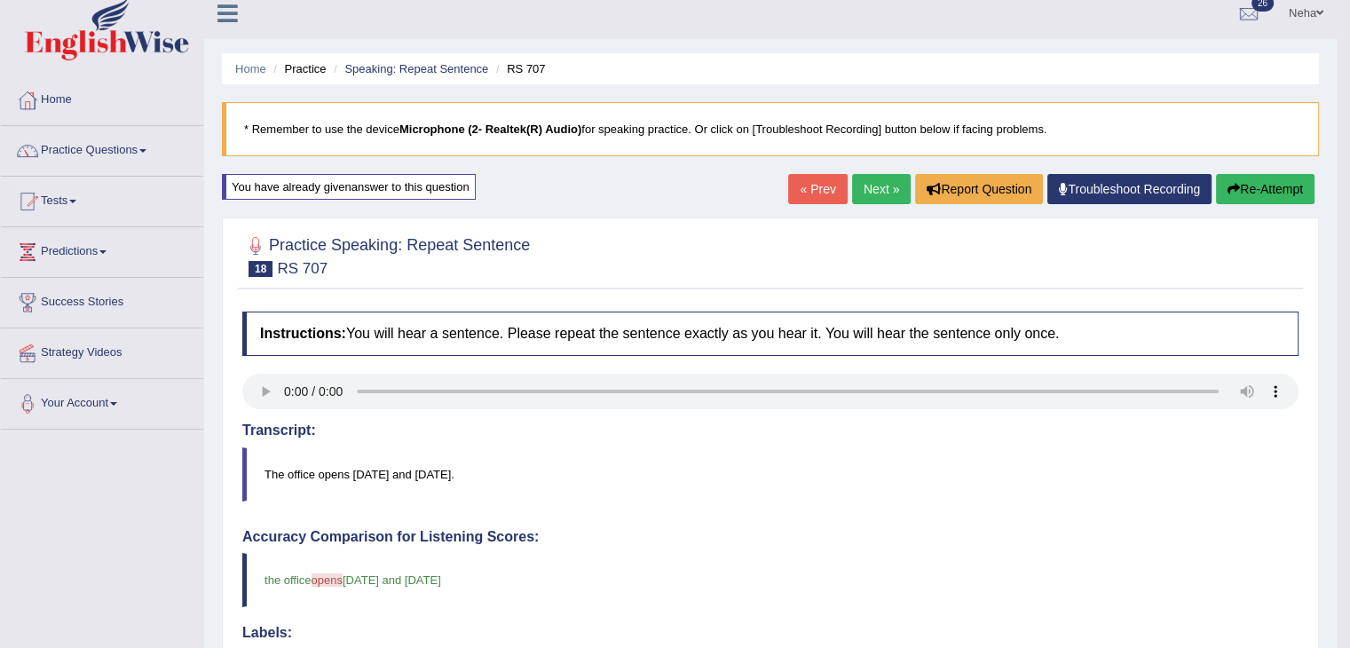
click at [877, 190] on link "Next »" at bounding box center [881, 189] width 59 height 30
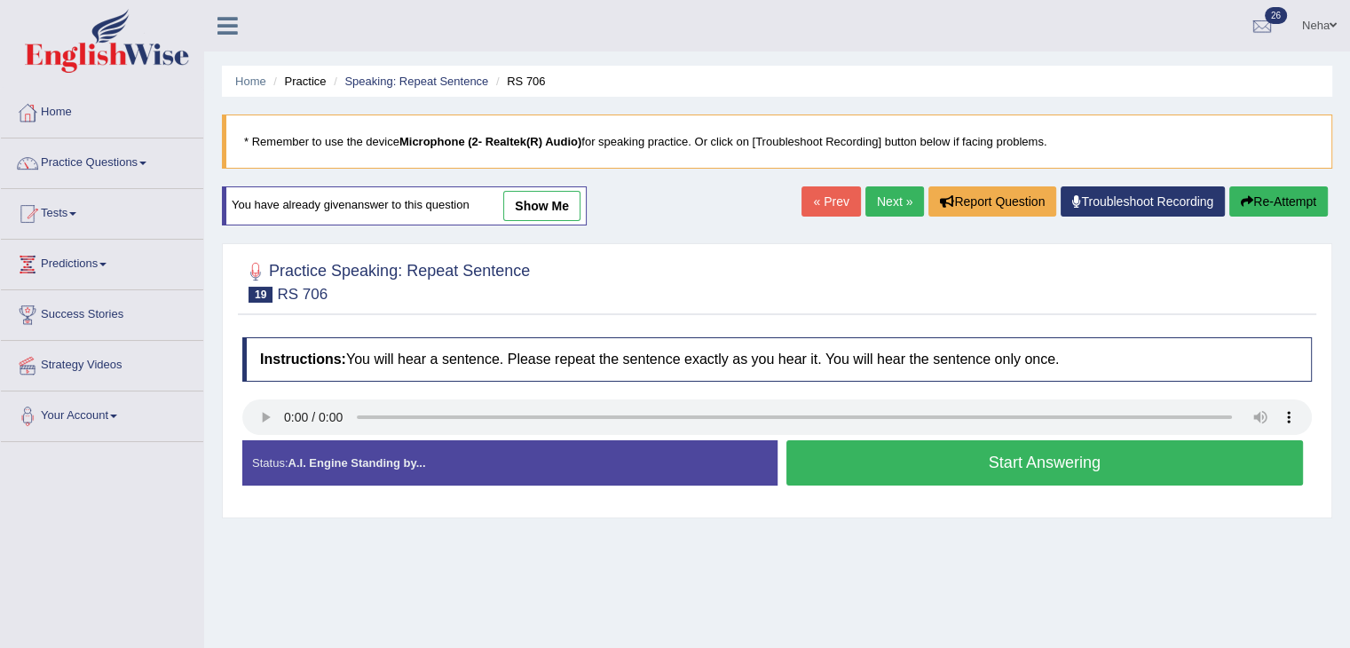
drag, startPoint x: 841, startPoint y: 601, endPoint x: 693, endPoint y: 600, distance: 147.4
click at [841, 601] on div "Home Practice Speaking: Repeat Sentence RS 706 * Remember to use the device Mic…" at bounding box center [777, 444] width 1146 height 888
click at [861, 471] on button "Start Answering" at bounding box center [1046, 462] width 518 height 45
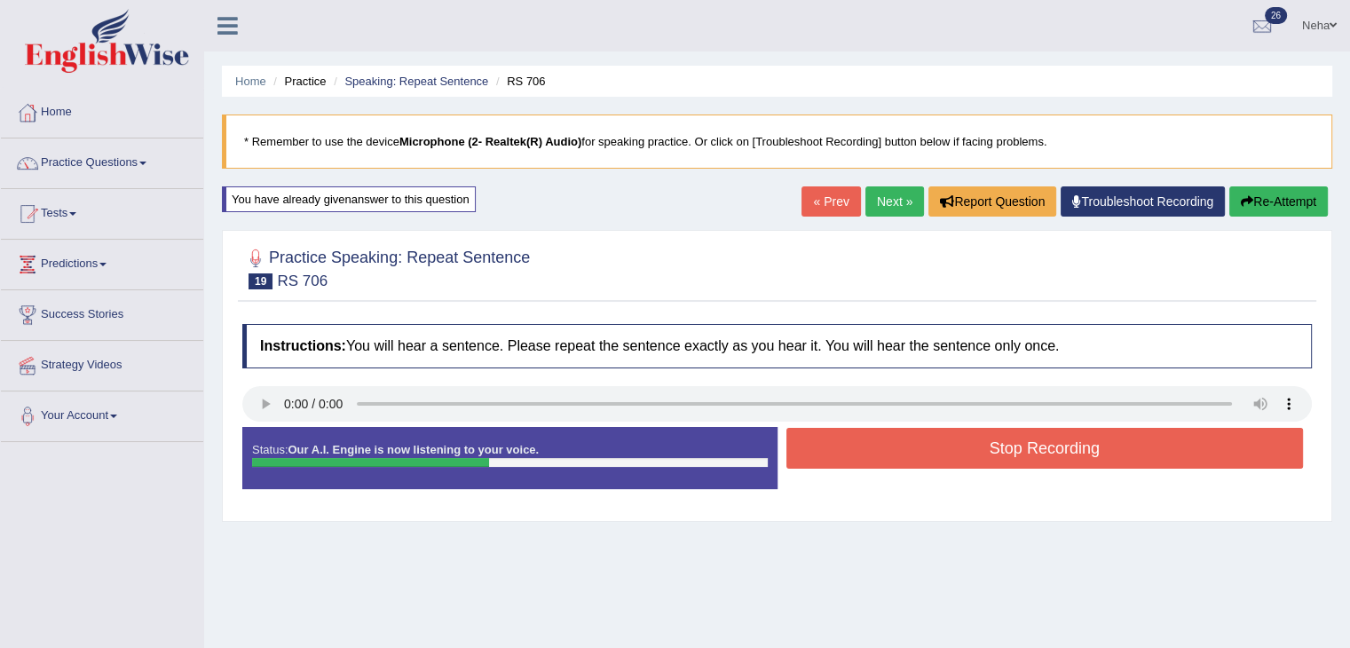
click at [896, 460] on button "Stop Recording" at bounding box center [1046, 448] width 518 height 41
